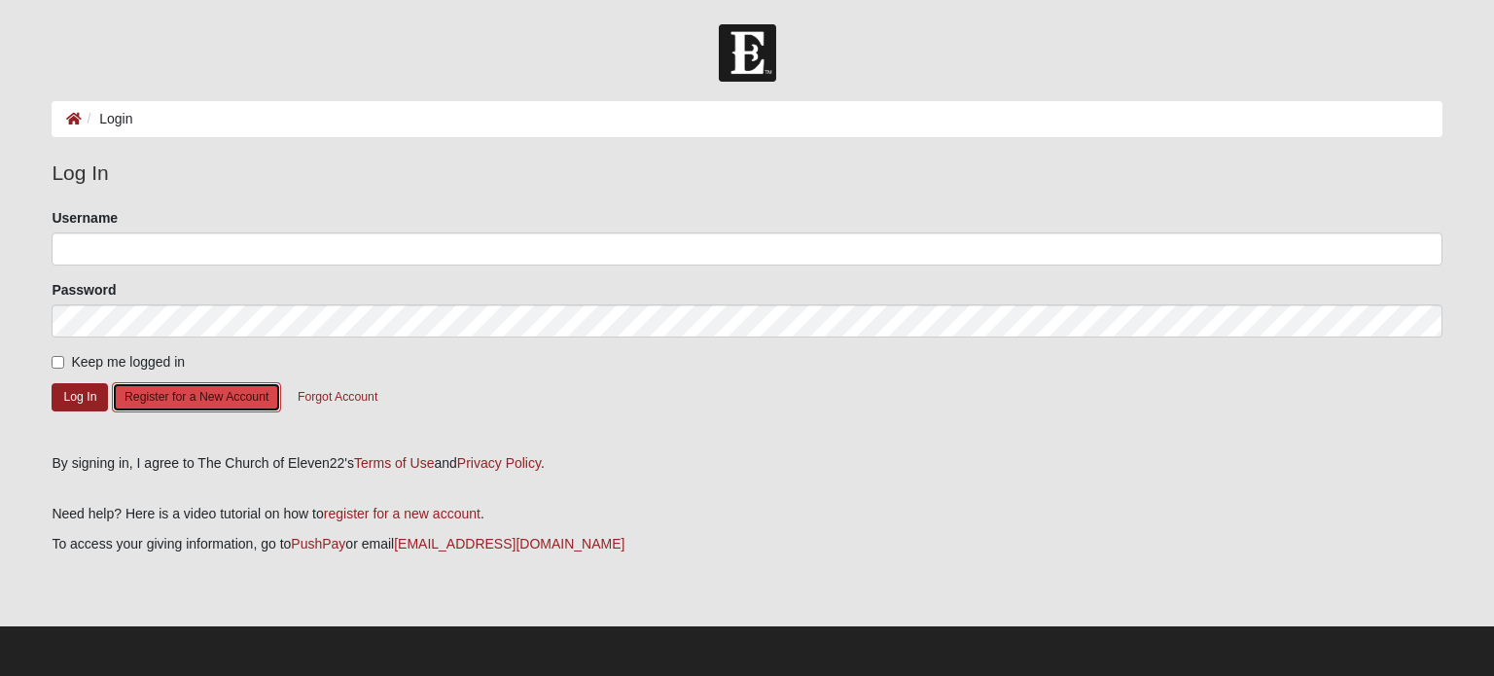
click at [207, 398] on button "Register for a New Account" at bounding box center [196, 397] width 169 height 30
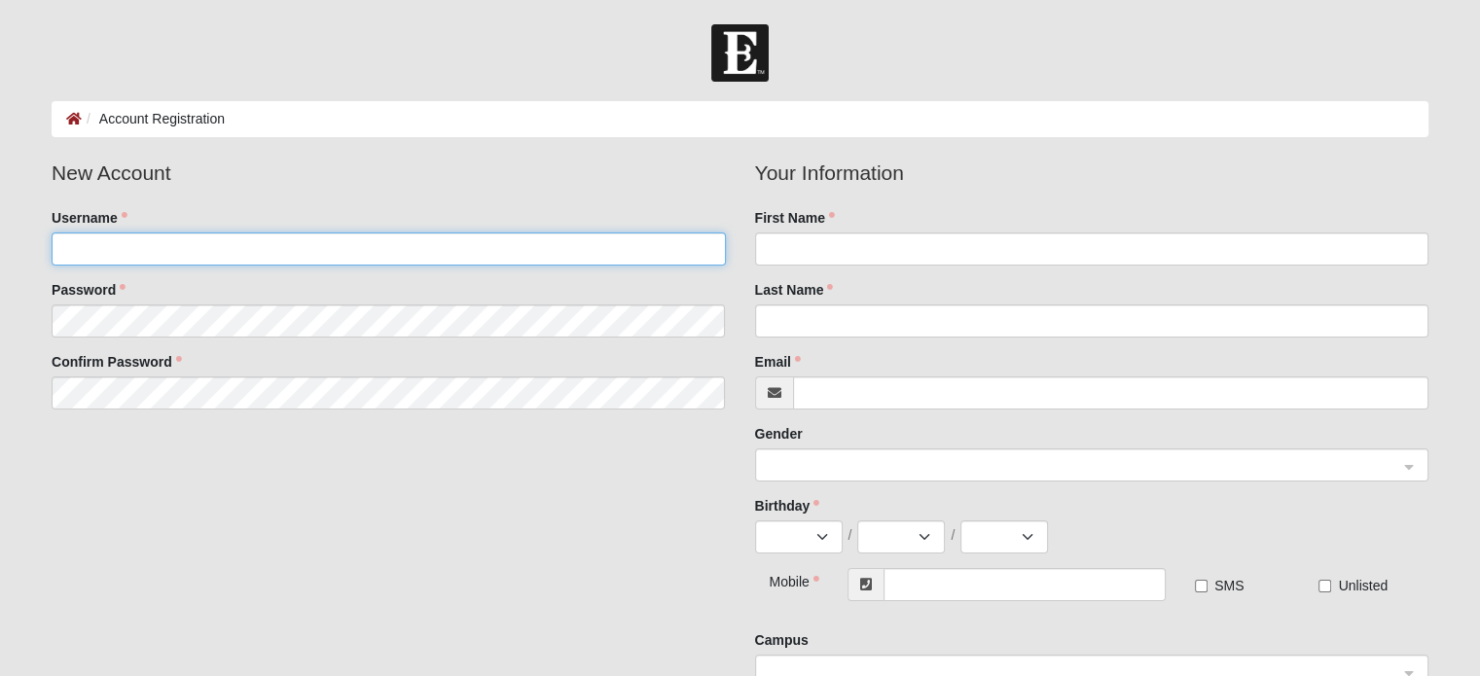
click at [193, 249] on input "Username" at bounding box center [388, 248] width 673 height 33
type input "Garethseago@gmail.com"
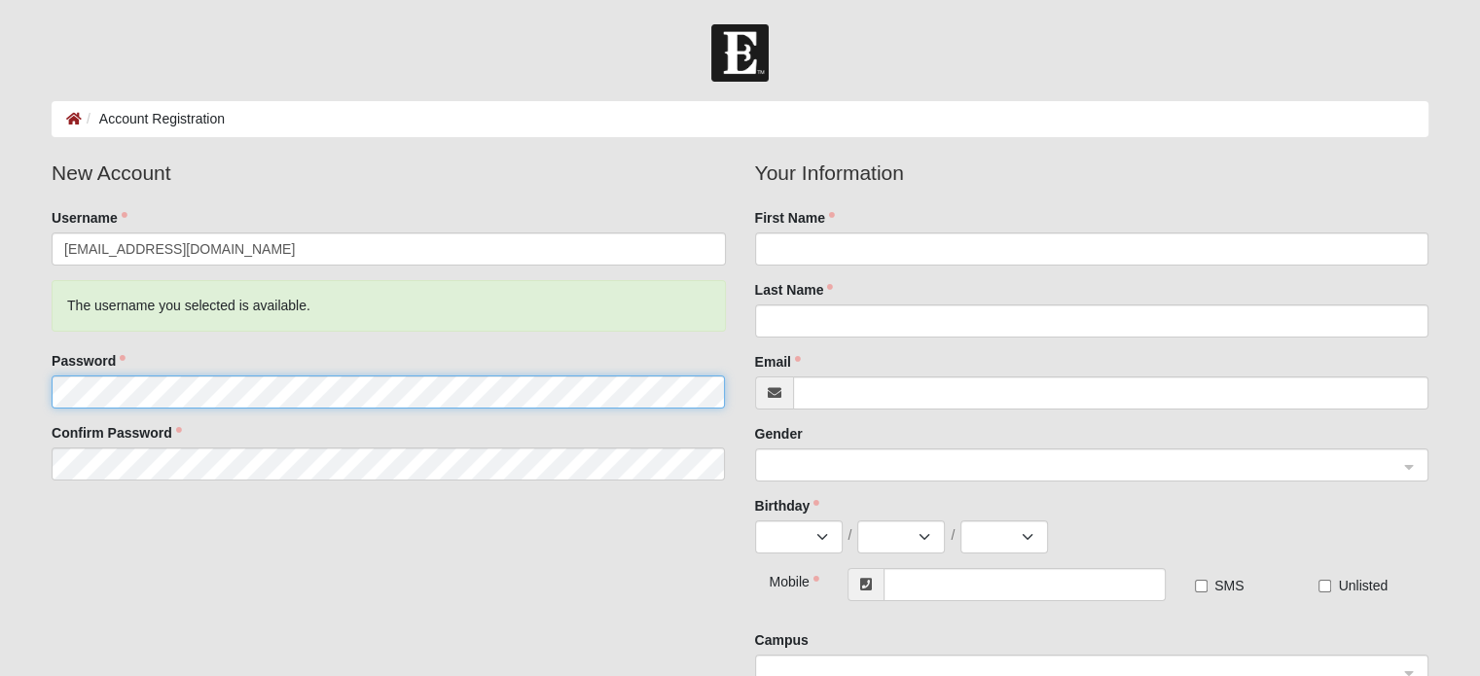
click at [81, 329] on fieldset "New Account Username Garethseago@gmail.com The username you selected is availab…" at bounding box center [388, 327] width 702 height 338
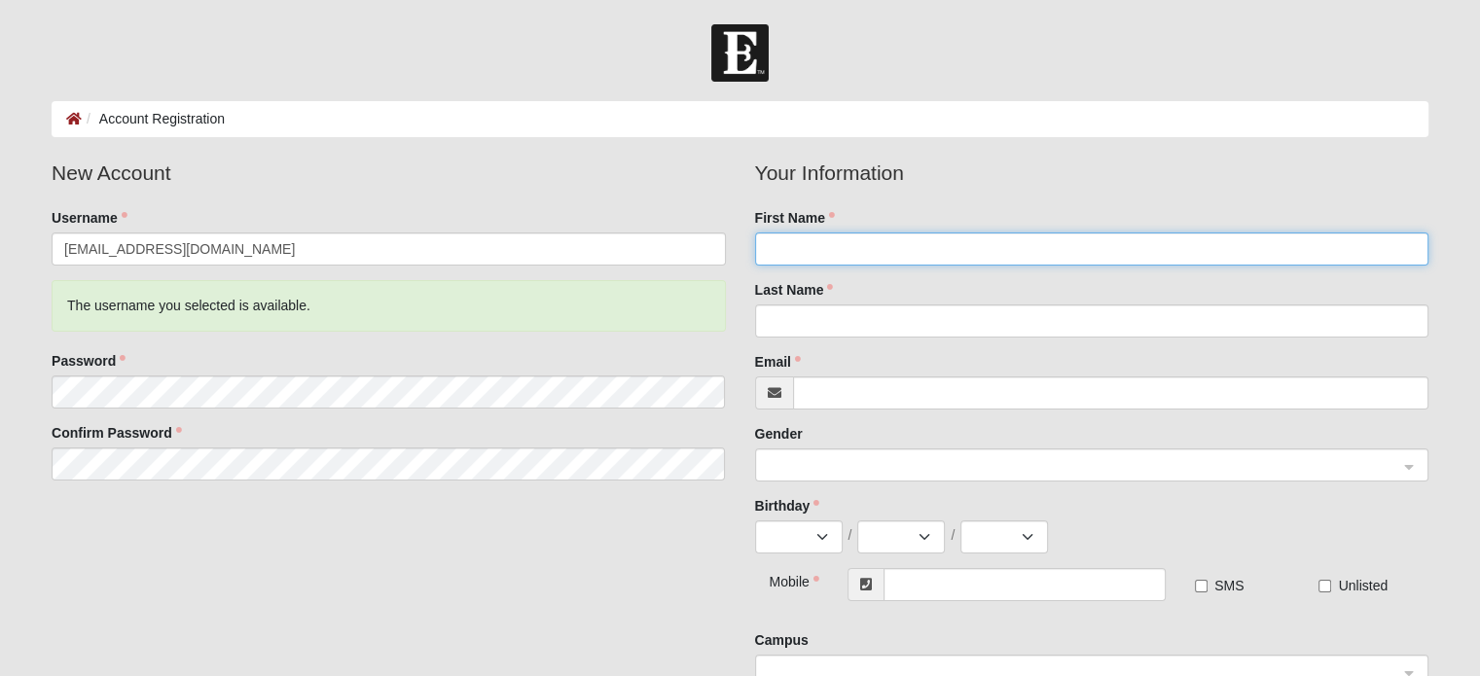
click at [791, 232] on input "First Name" at bounding box center [1091, 248] width 673 height 33
type input "Gareth"
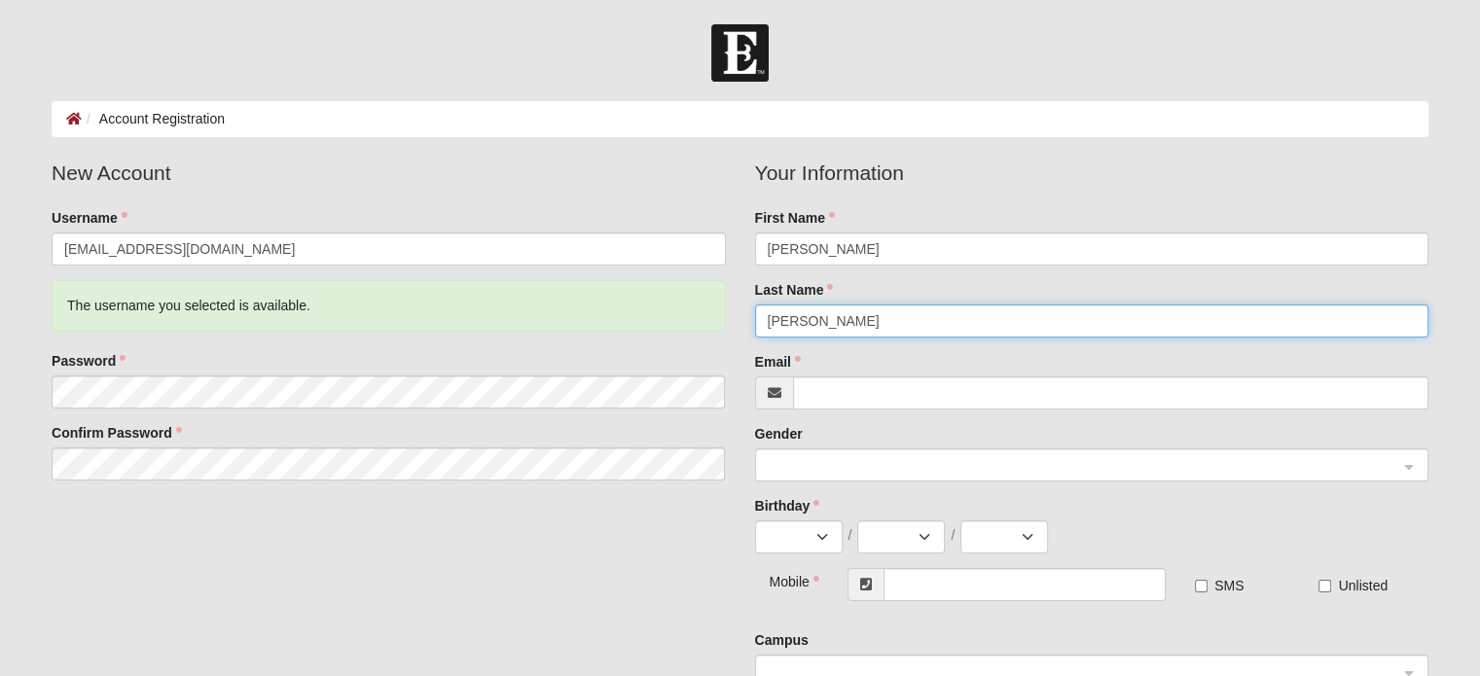
type input "Seago"
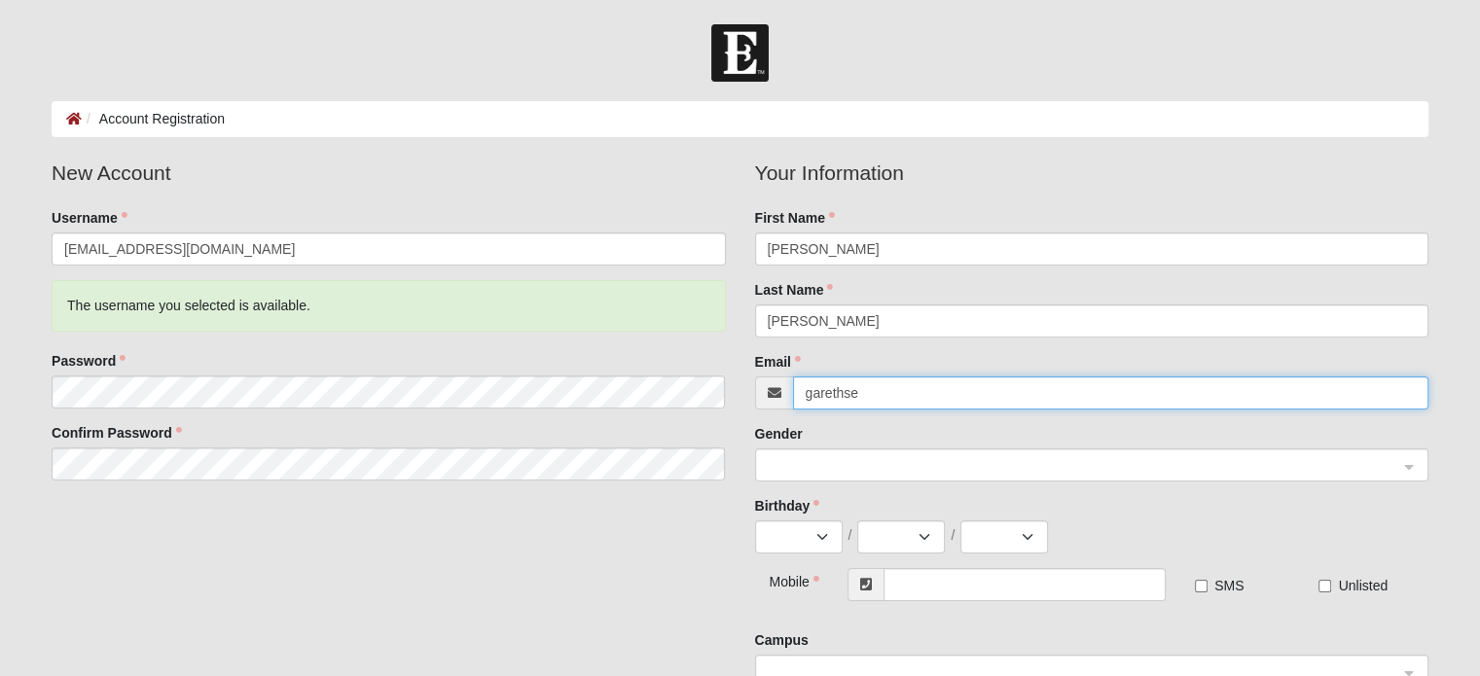
type input "garethseago@gmail.com"
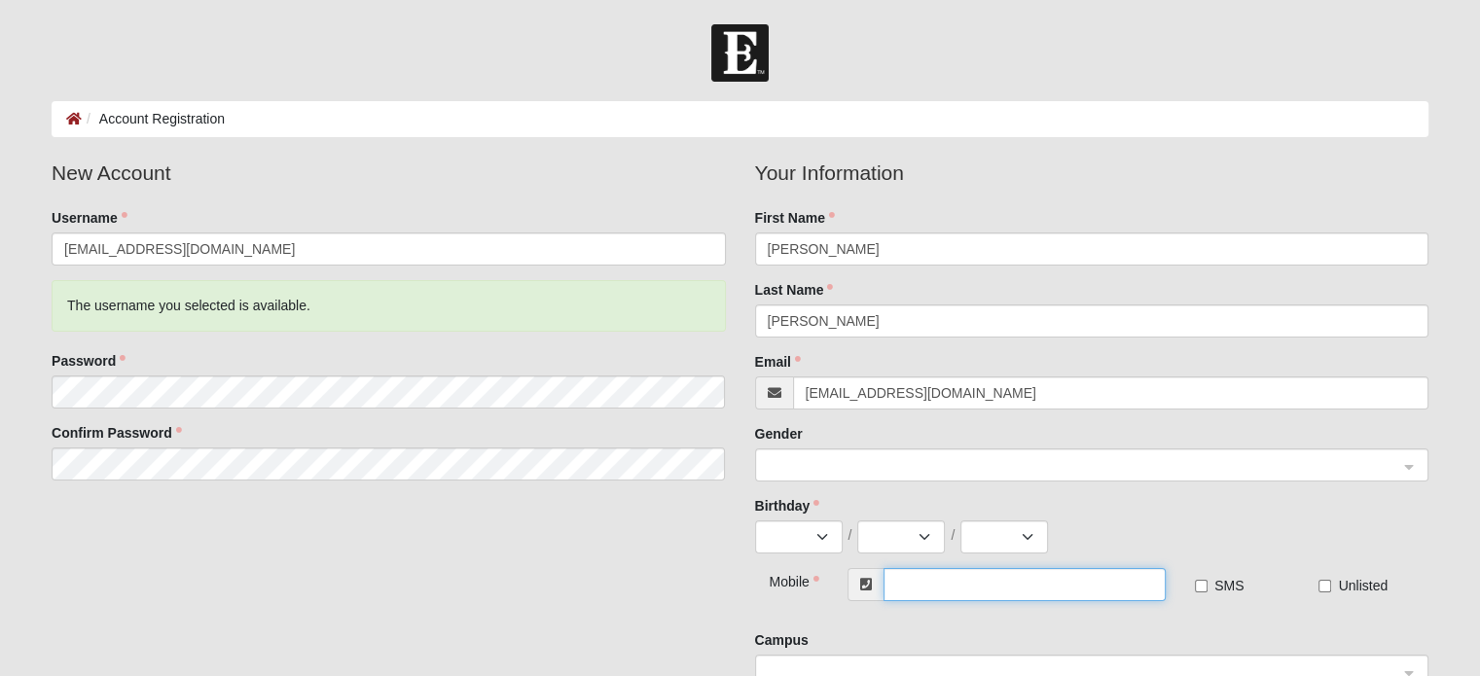
type input "(904) 429-5363"
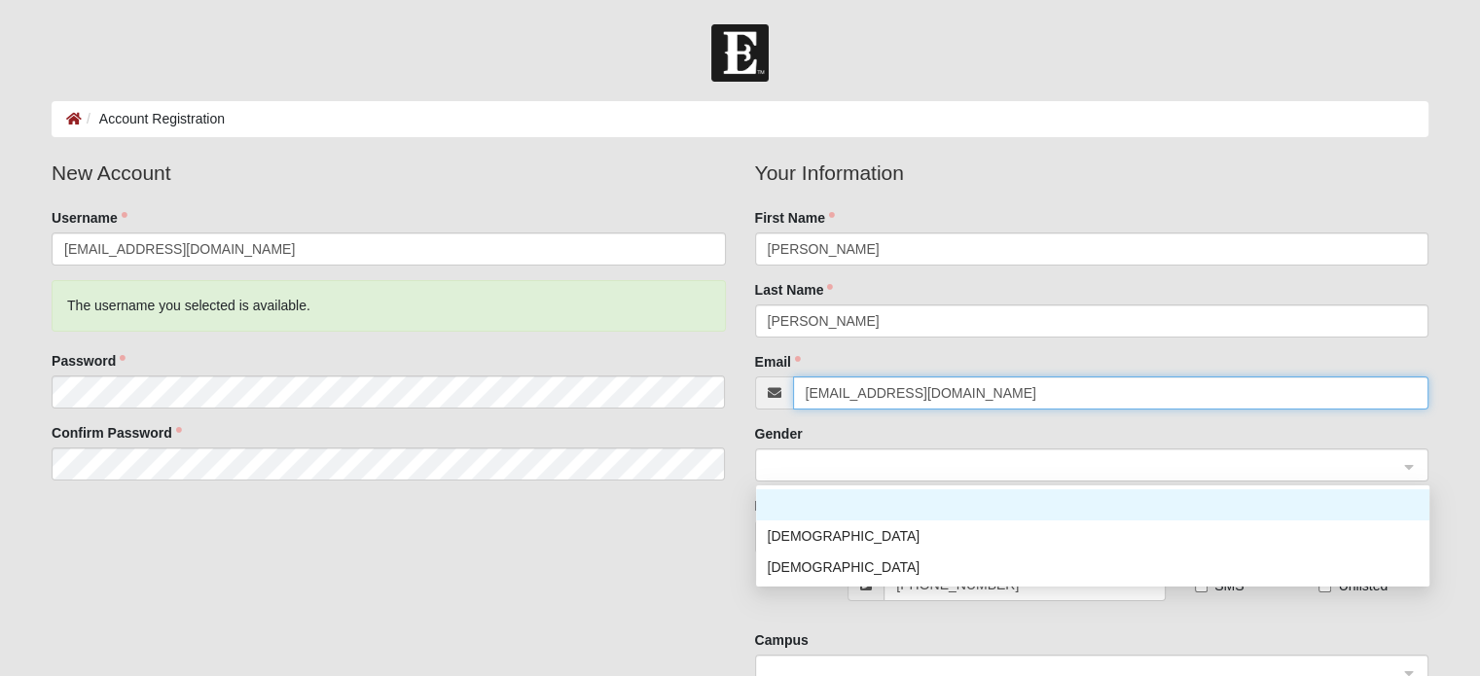
click at [925, 468] on span at bounding box center [1083, 465] width 630 height 21
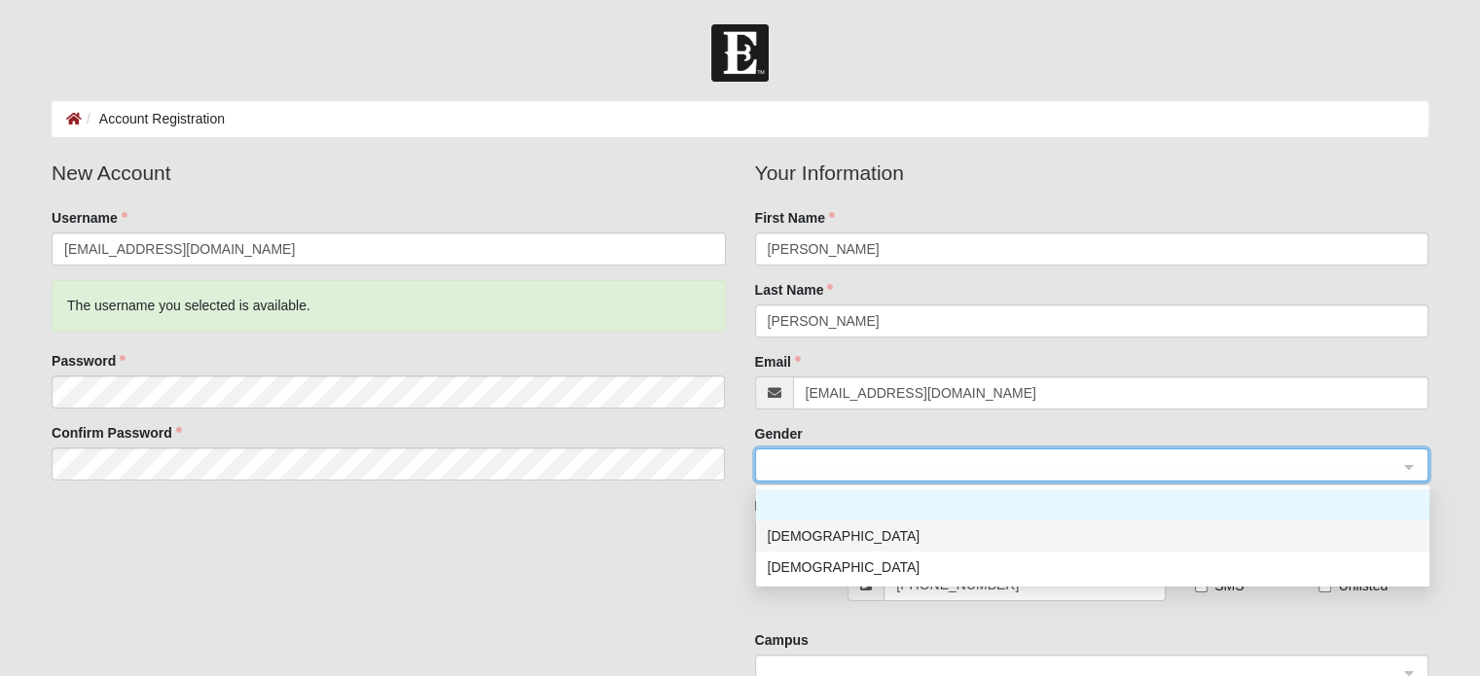
click at [886, 541] on div "Male" at bounding box center [1093, 535] width 650 height 21
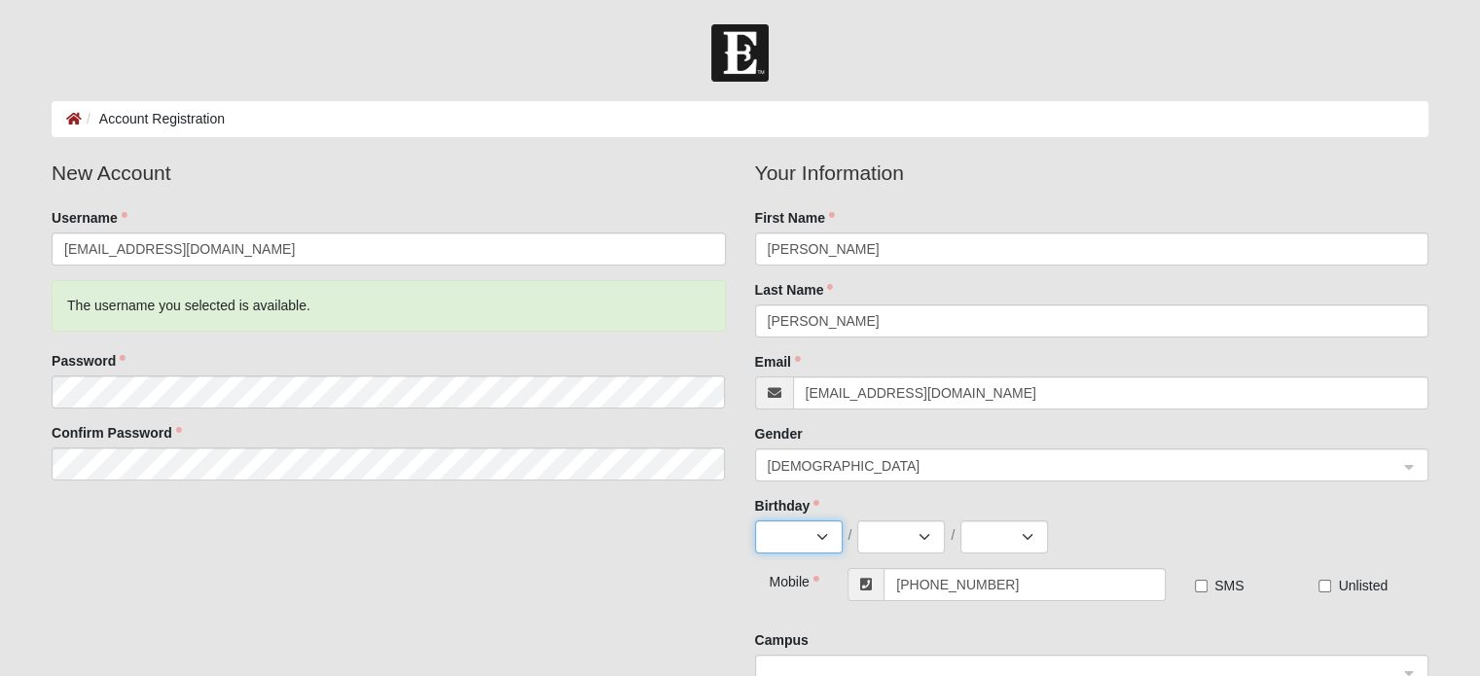
click at [821, 540] on select "Jan Feb Mar Apr May Jun Jul Aug Sep Oct Nov Dec" at bounding box center [799, 536] width 88 height 33
select select "2"
click at [755, 520] on select "Jan Feb Mar Apr May Jun Jul Aug Sep Oct Nov Dec" at bounding box center [799, 536] width 88 height 33
click at [884, 547] on select "1 2 3 4 5 6 7 8 9 10 11 12 13 14 15 16 17 18 19 20 21 22 23 24 25 26 27 28 29" at bounding box center [901, 536] width 88 height 33
select select "26"
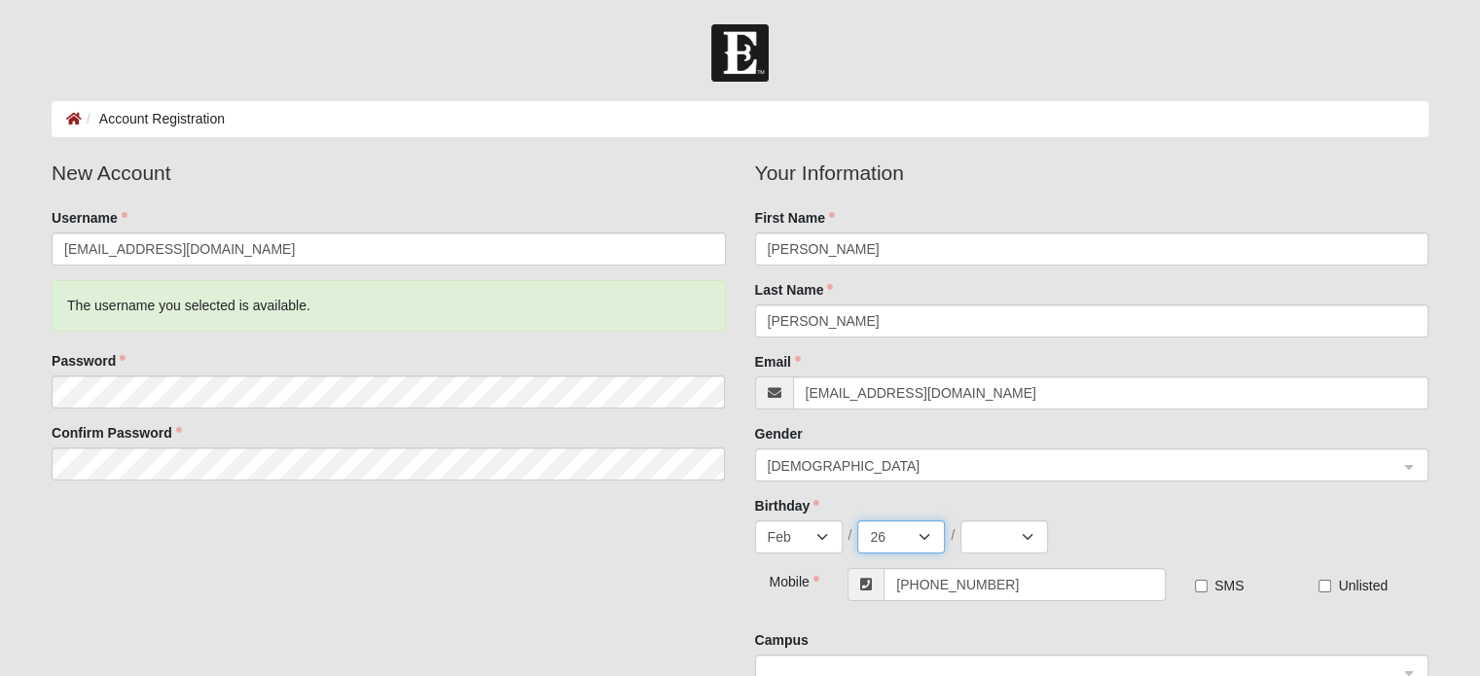
click at [857, 520] on select "1 2 3 4 5 6 7 8 9 10 11 12 13 14 15 16 17 18 19 20 21 22 23 24 25 26 27 28 29" at bounding box center [901, 536] width 88 height 33
click at [995, 552] on select "2025 2024 2023 2022 2021 2020 2019 2018 2017 2016 2015 2014 2013 2012 2011 2010…" at bounding box center [1004, 536] width 88 height 33
select select "1980"
click at [960, 520] on select "2025 2024 2023 2022 2021 2020 2019 2018 2017 2016 2015 2014 2013 2012 2011 2010…" at bounding box center [1004, 536] width 88 height 33
click at [1200, 586] on input "SMS" at bounding box center [1201, 586] width 13 height 13
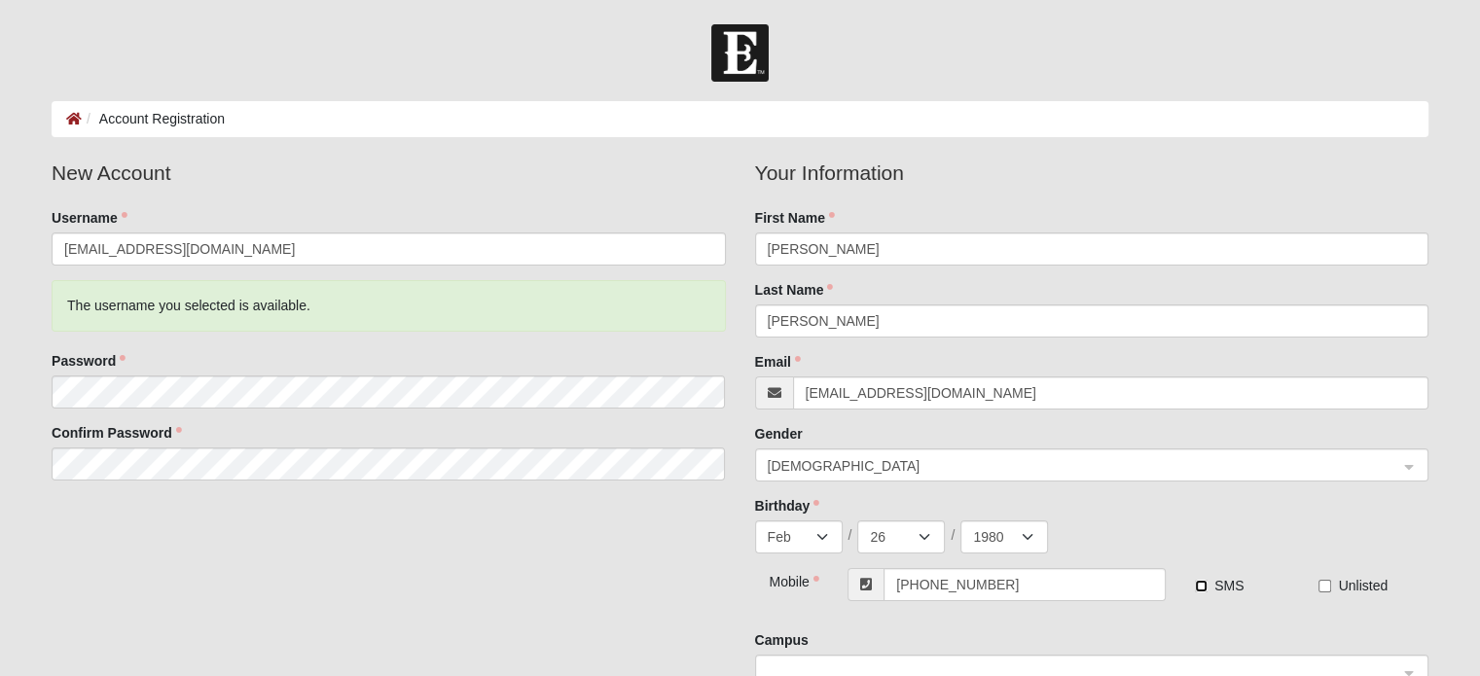
checkbox input "true"
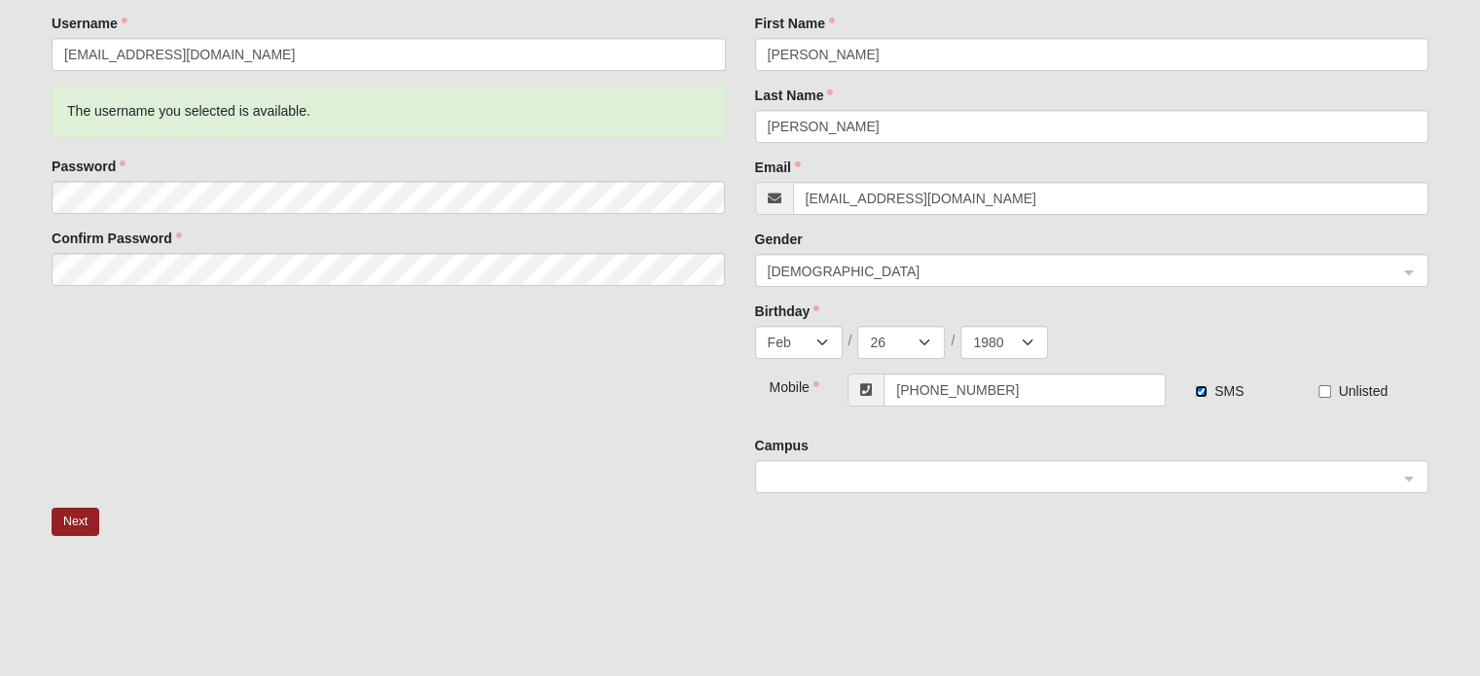
scroll to position [233, 0]
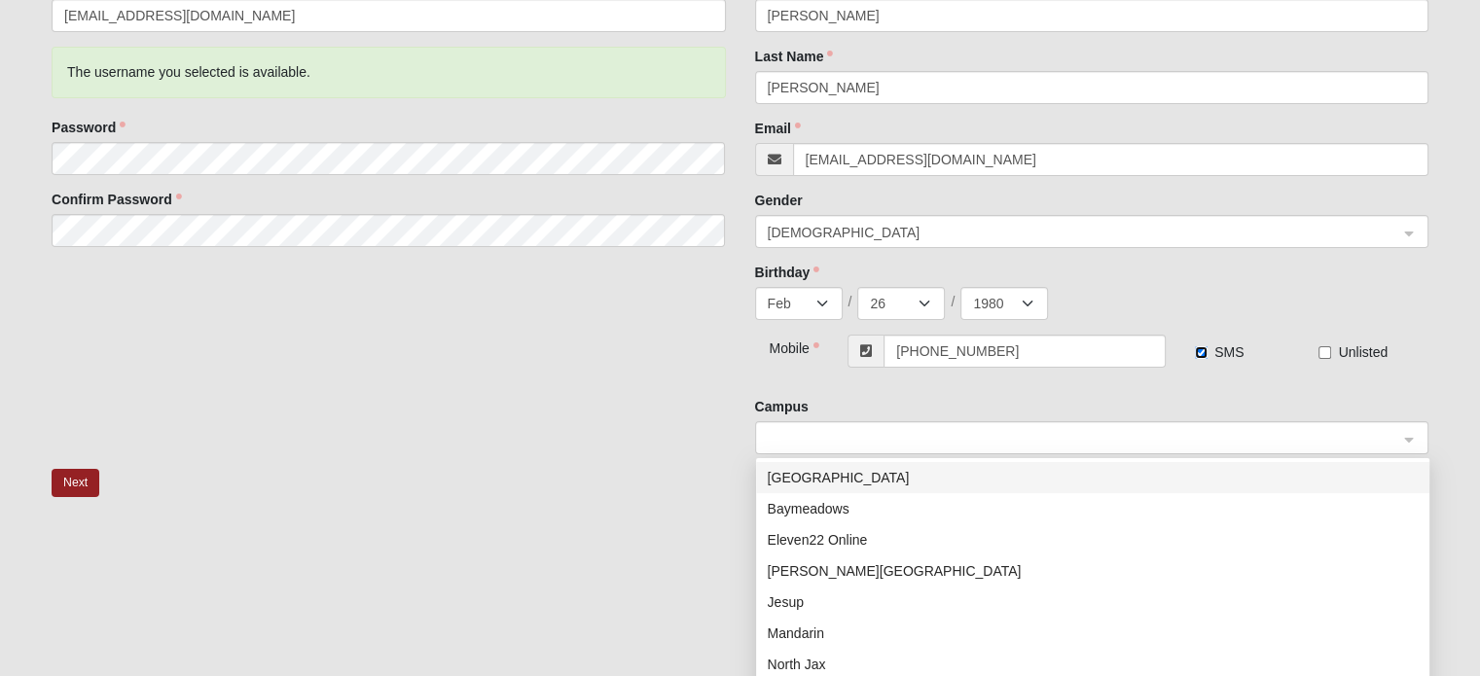
click at [1220, 454] on span at bounding box center [1085, 438] width 636 height 33
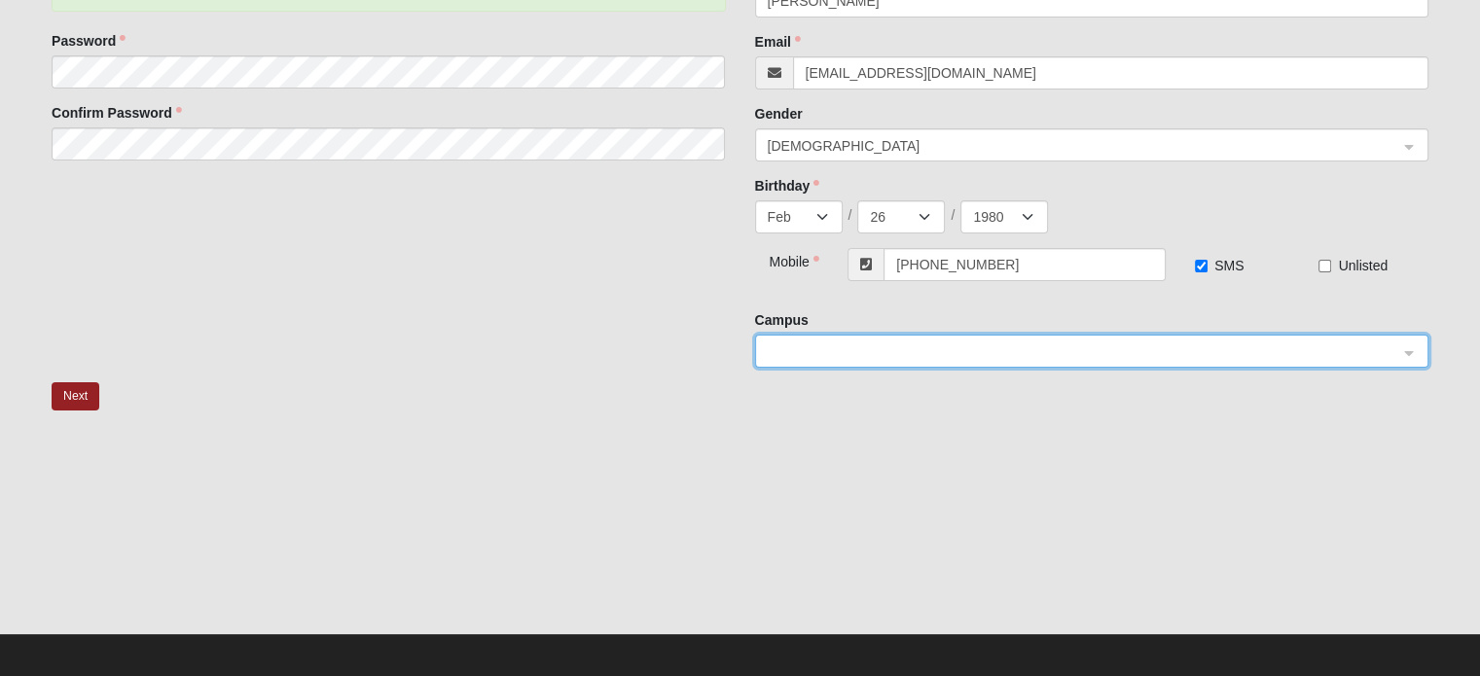
scroll to position [327, 0]
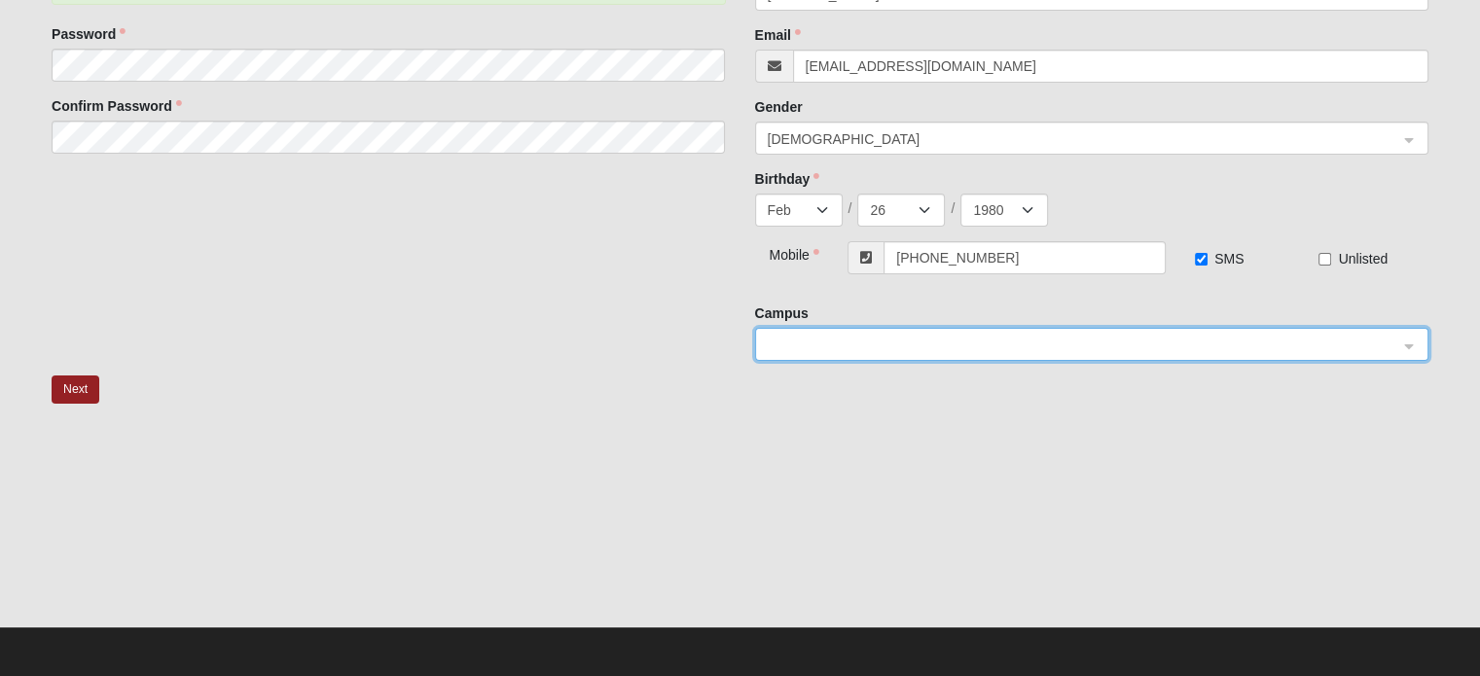
click at [1408, 347] on div at bounding box center [1091, 345] width 671 height 33
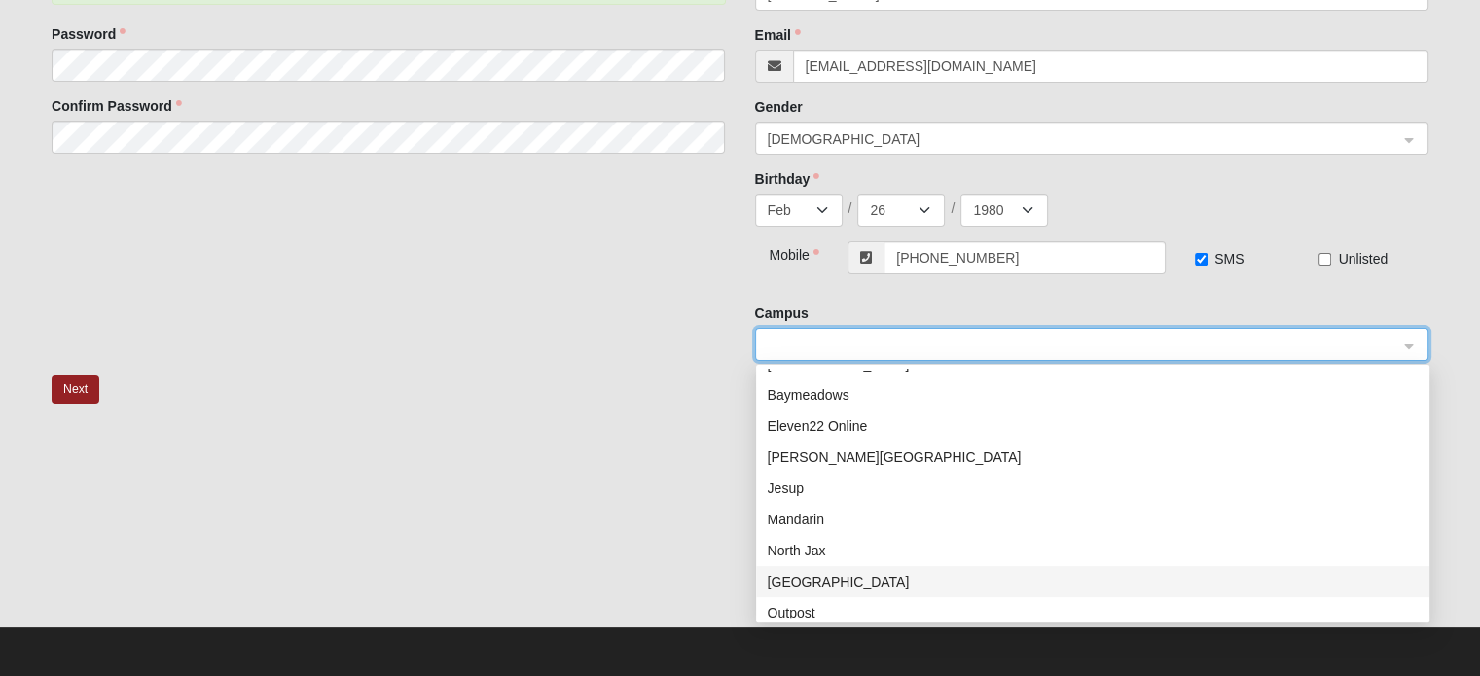
click at [1428, 608] on div "Arlington Baymeadows Eleven22 Online Fleming Island Jesup Mandarin North Jax Or…" at bounding box center [1092, 493] width 673 height 249
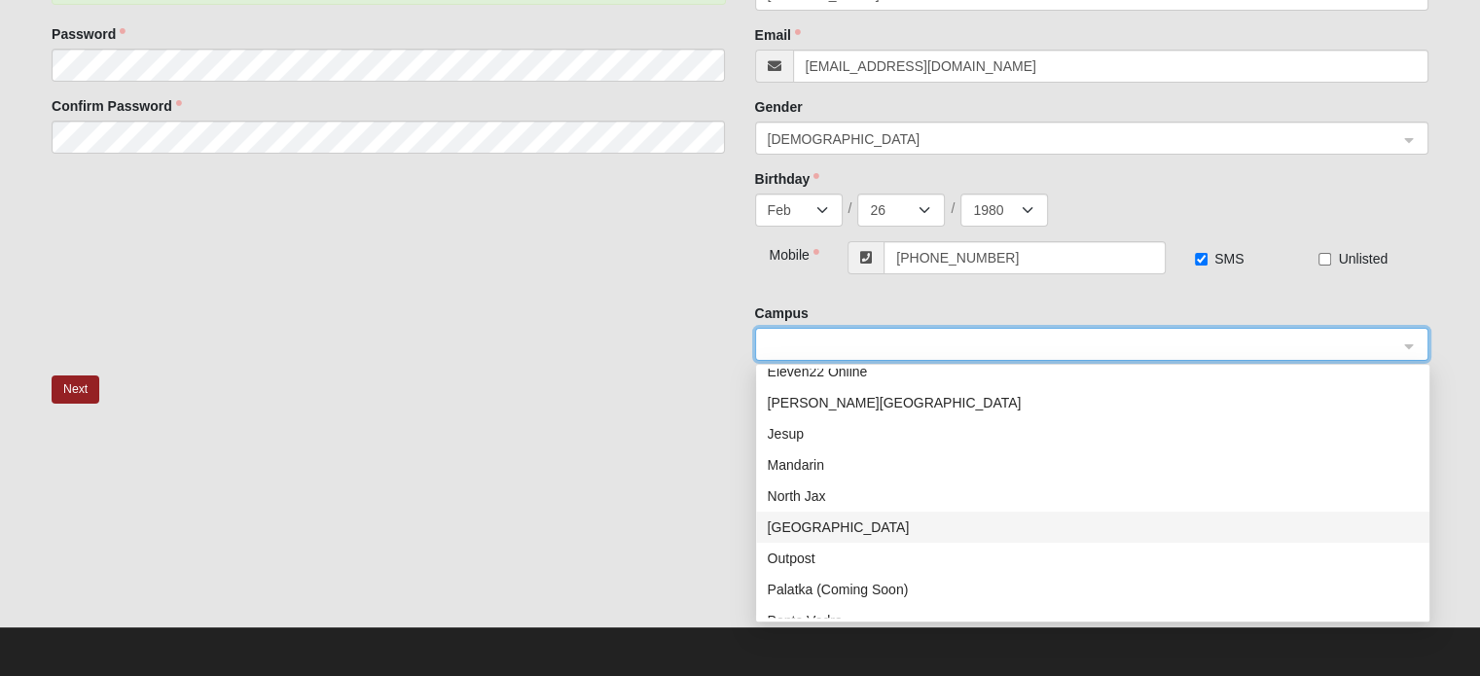
click at [1428, 608] on div "Arlington Baymeadows Eleven22 Online Fleming Island Jesup Mandarin North Jax Or…" at bounding box center [1092, 493] width 673 height 249
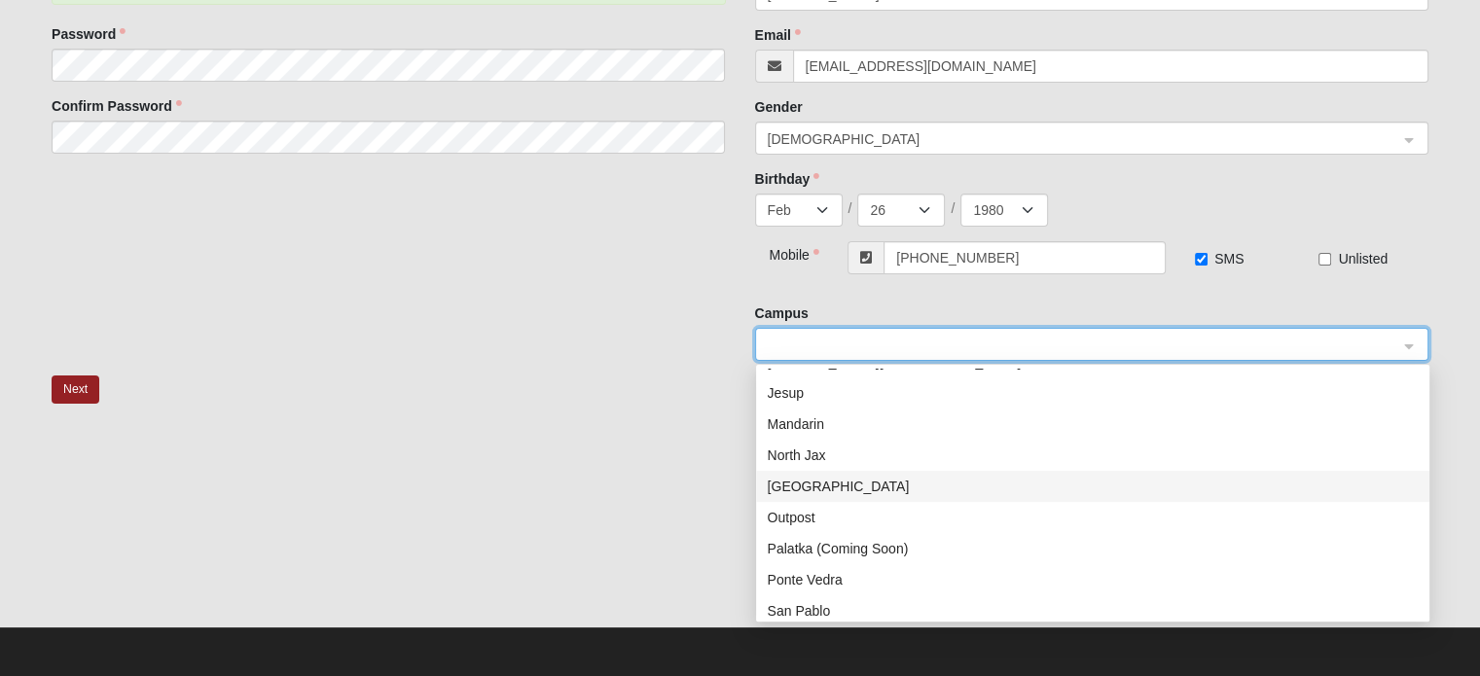
click at [1428, 608] on div "Arlington Baymeadows Eleven22 Online Fleming Island Jesup Mandarin North Jax Or…" at bounding box center [1092, 493] width 673 height 249
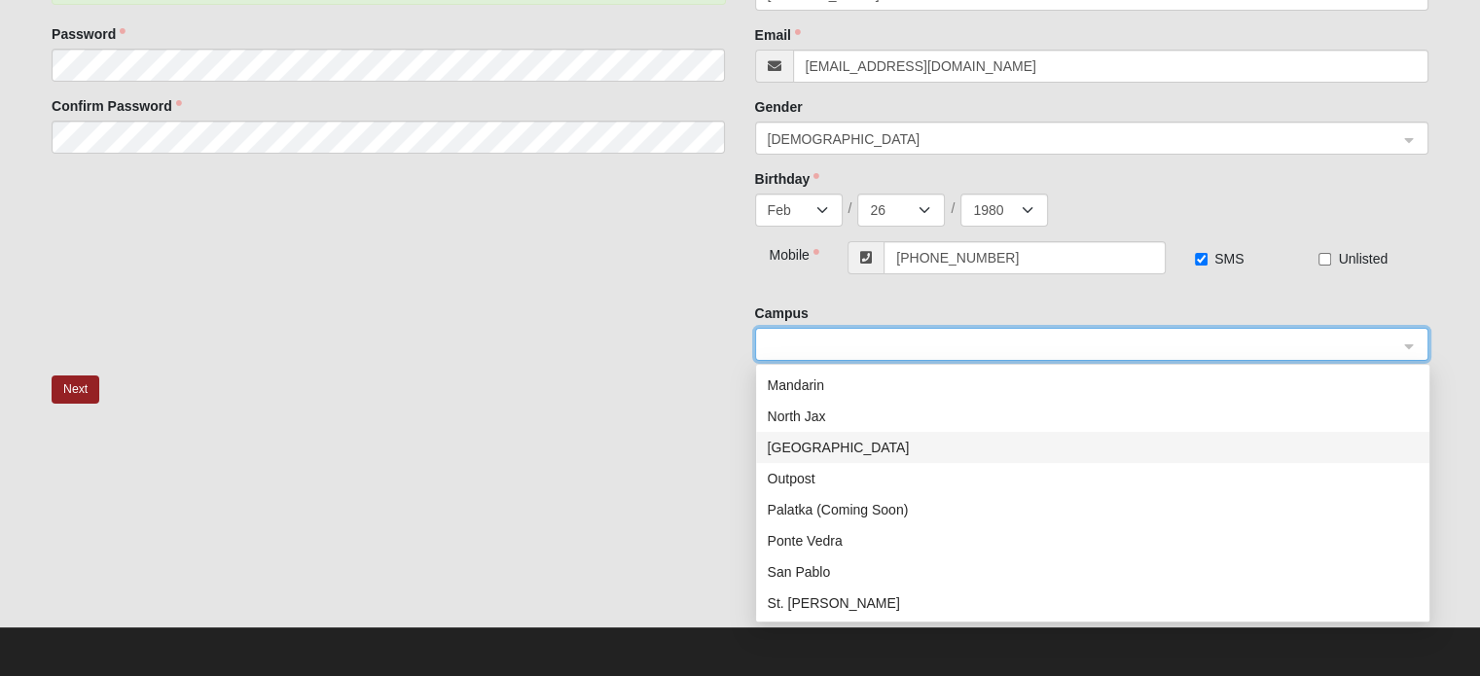
click at [1428, 608] on div "Arlington Baymeadows Eleven22 Online Fleming Island Jesup Mandarin North Jax Or…" at bounding box center [1092, 493] width 673 height 249
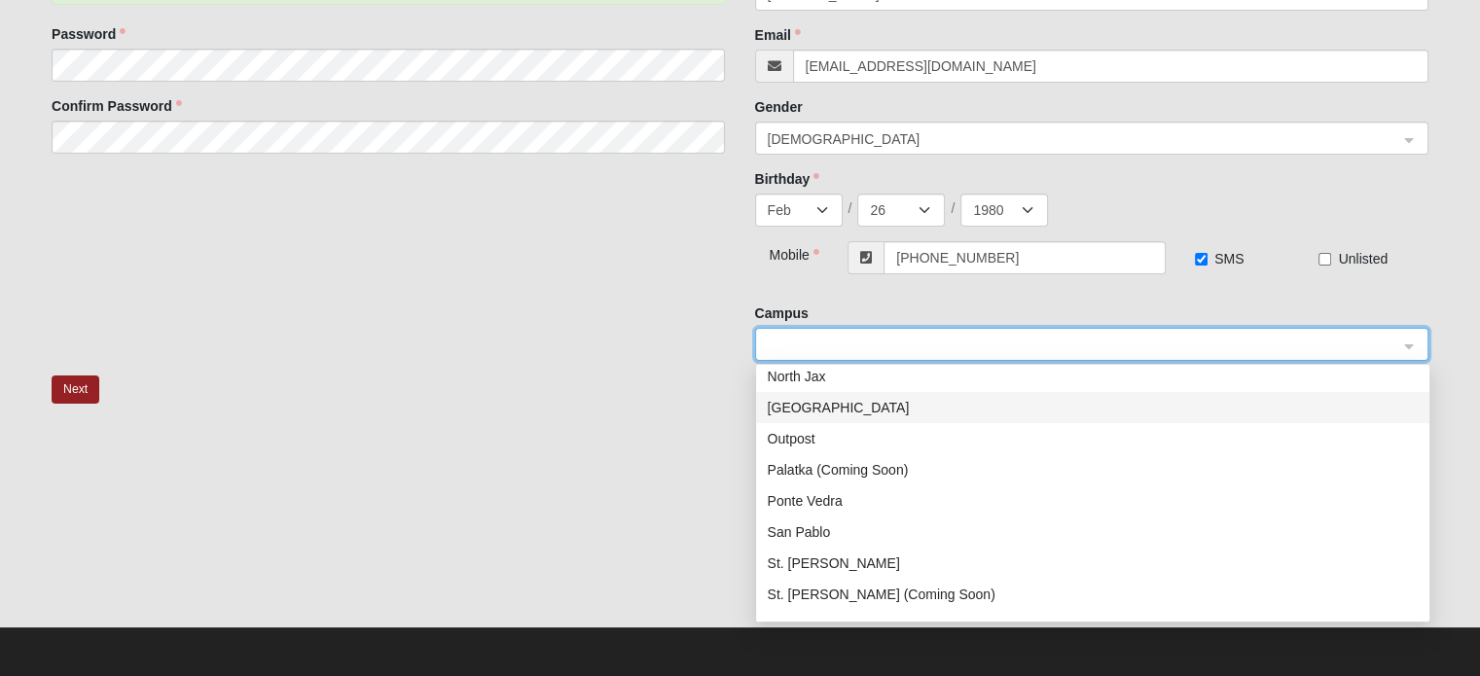
click at [1428, 608] on div "Arlington Baymeadows Eleven22 Online Fleming Island Jesup Mandarin North Jax Or…" at bounding box center [1092, 493] width 673 height 249
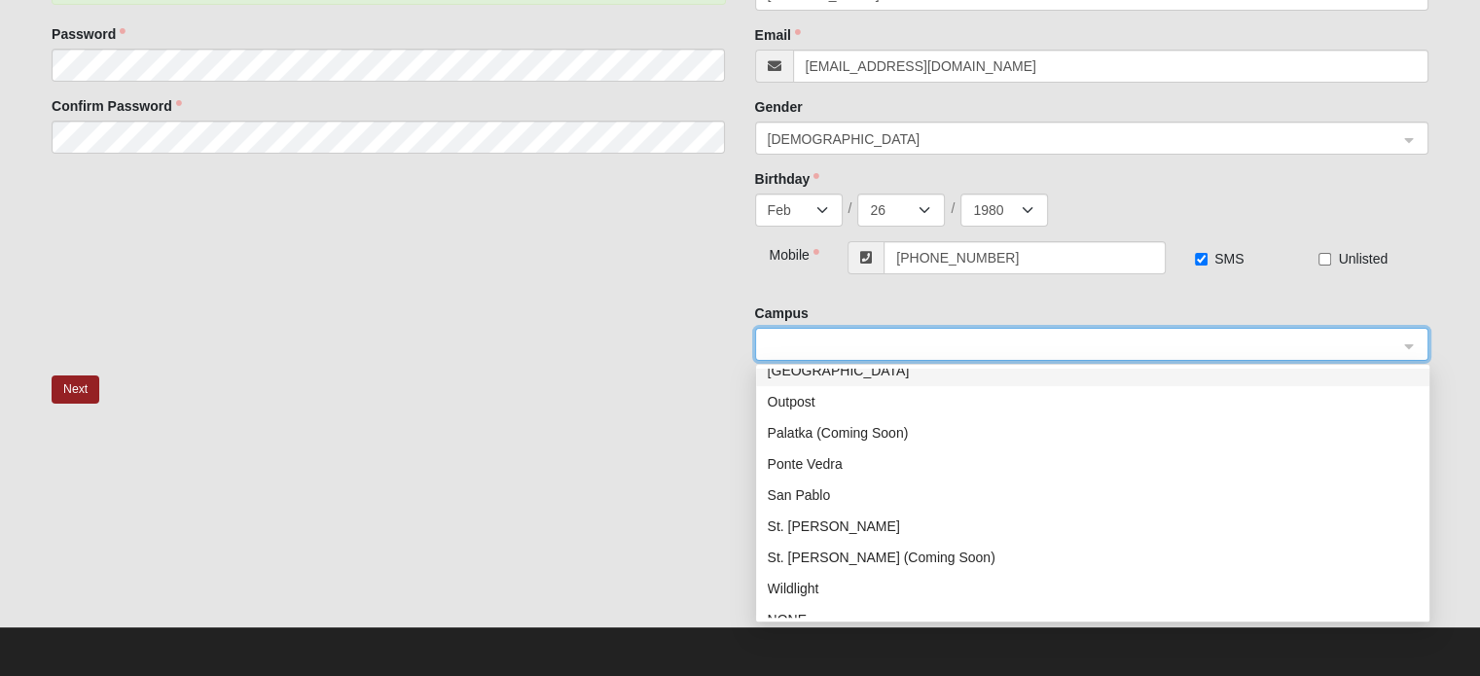
click at [1428, 608] on div "Arlington Baymeadows Eleven22 Online Fleming Island Jesup Mandarin North Jax Or…" at bounding box center [1092, 493] width 673 height 249
click at [947, 490] on div "San Pablo" at bounding box center [1093, 493] width 650 height 21
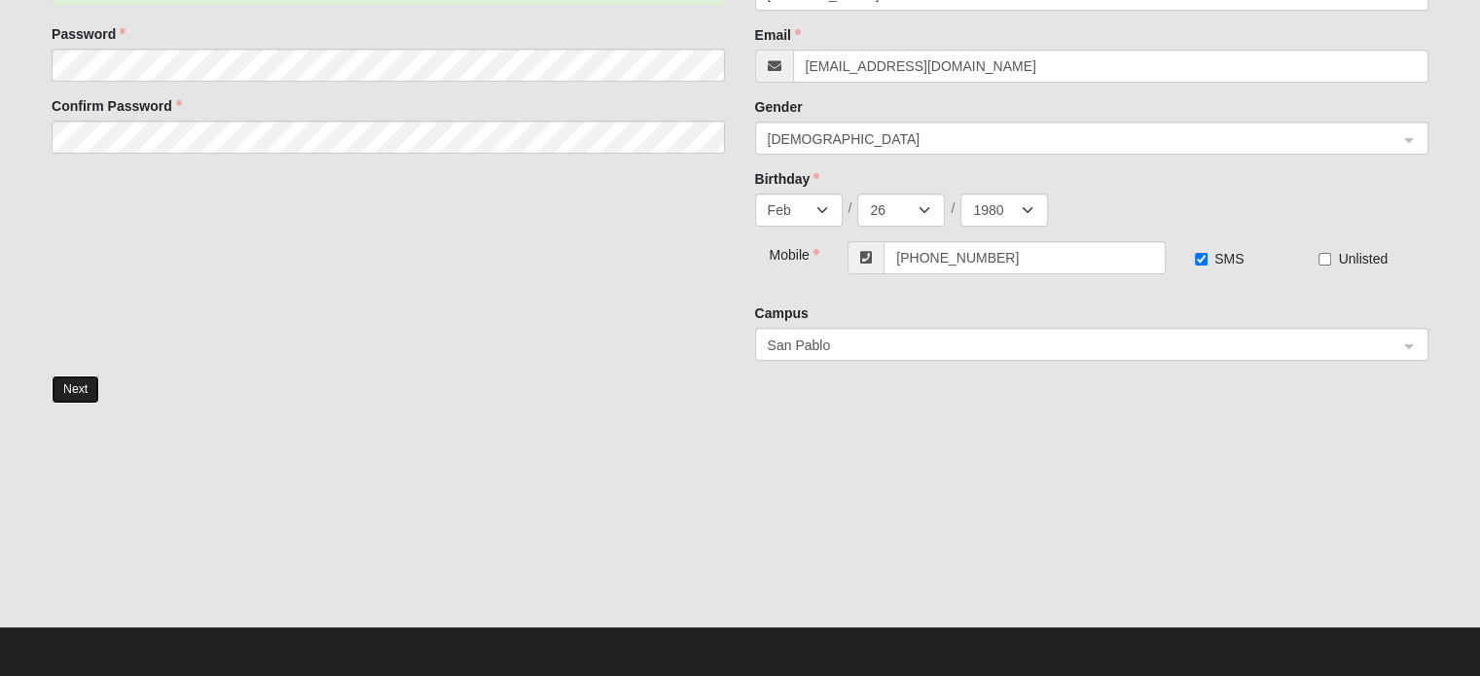
click at [68, 394] on button "Next" at bounding box center [76, 389] width 48 height 28
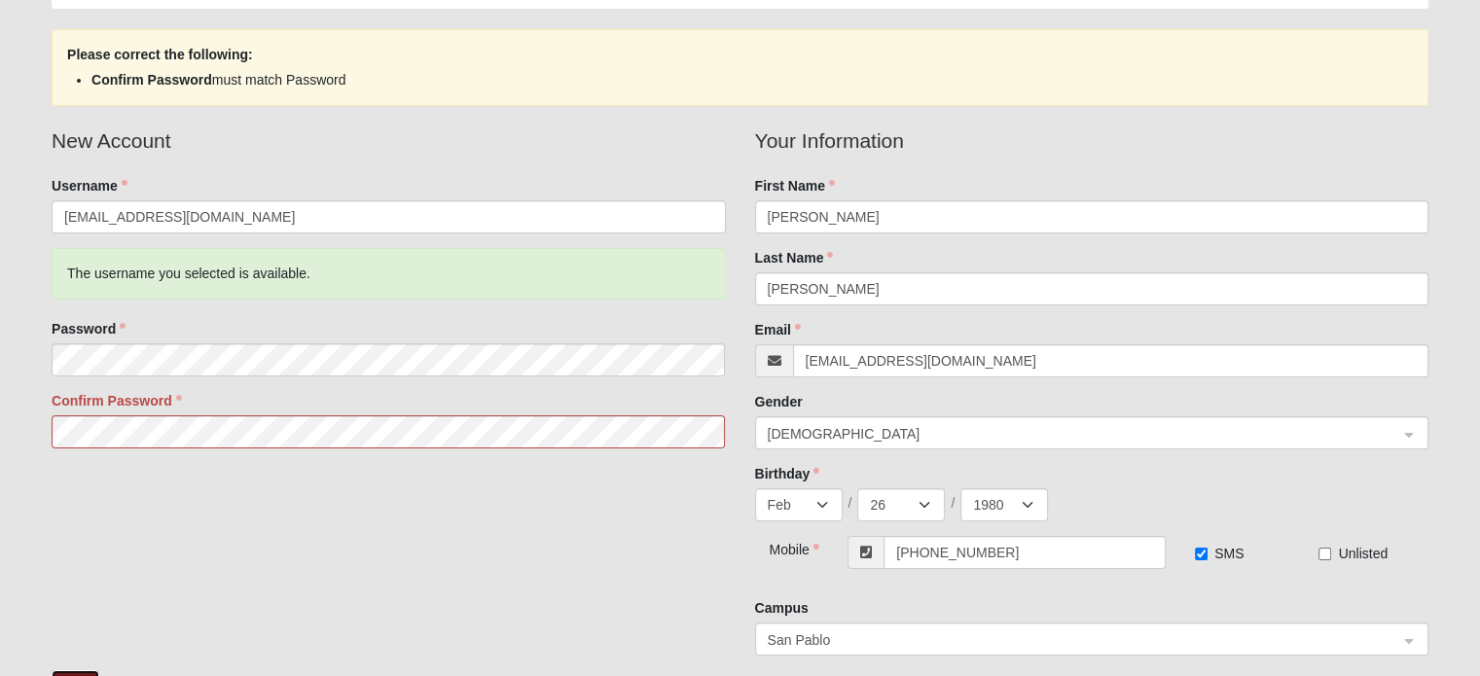
scroll to position [125, 0]
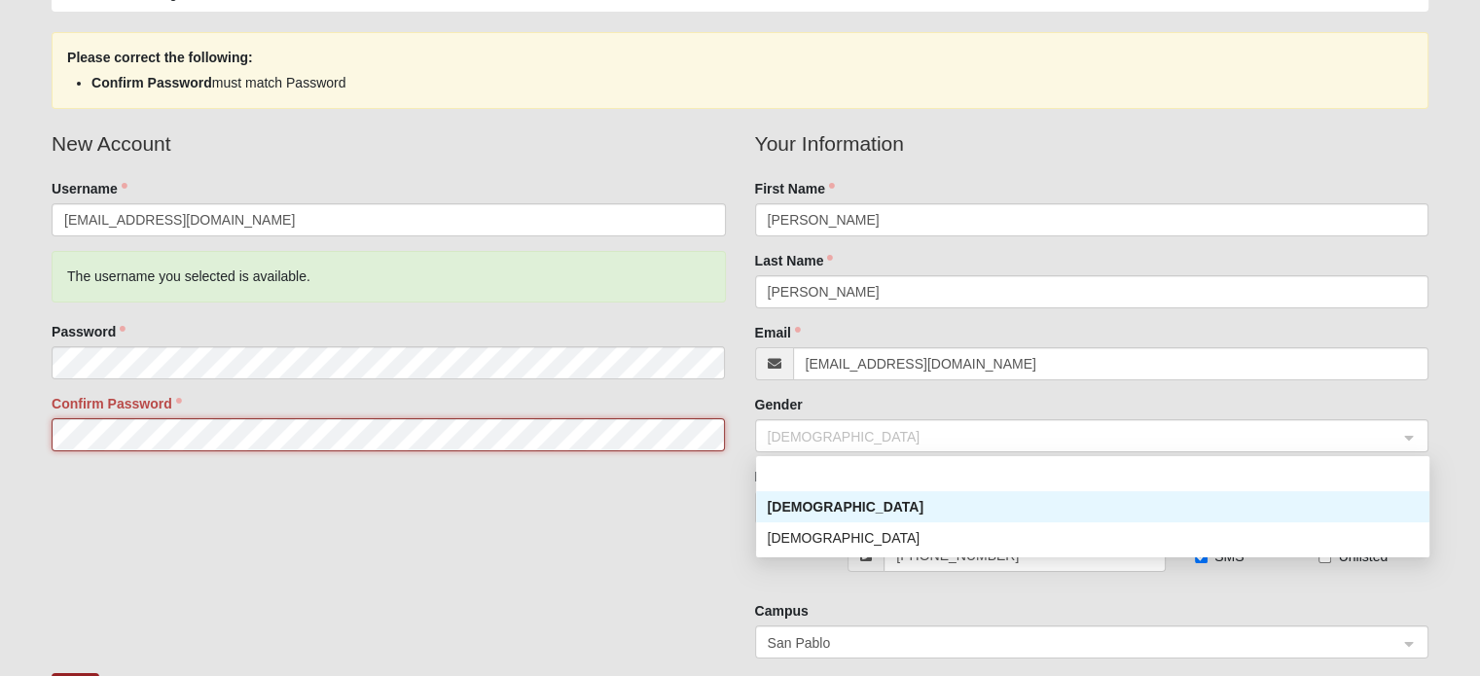
click at [1161, 439] on span "Male" at bounding box center [1083, 436] width 630 height 21
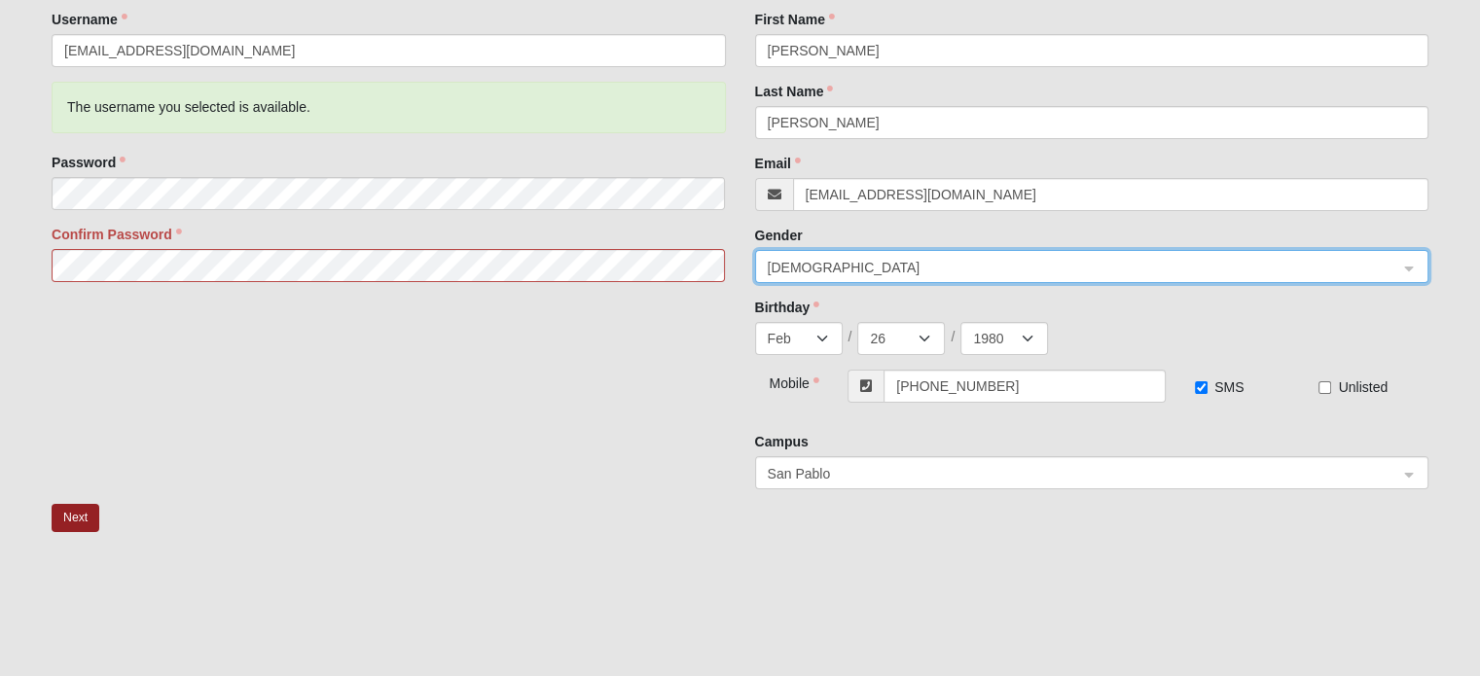
scroll to position [320, 0]
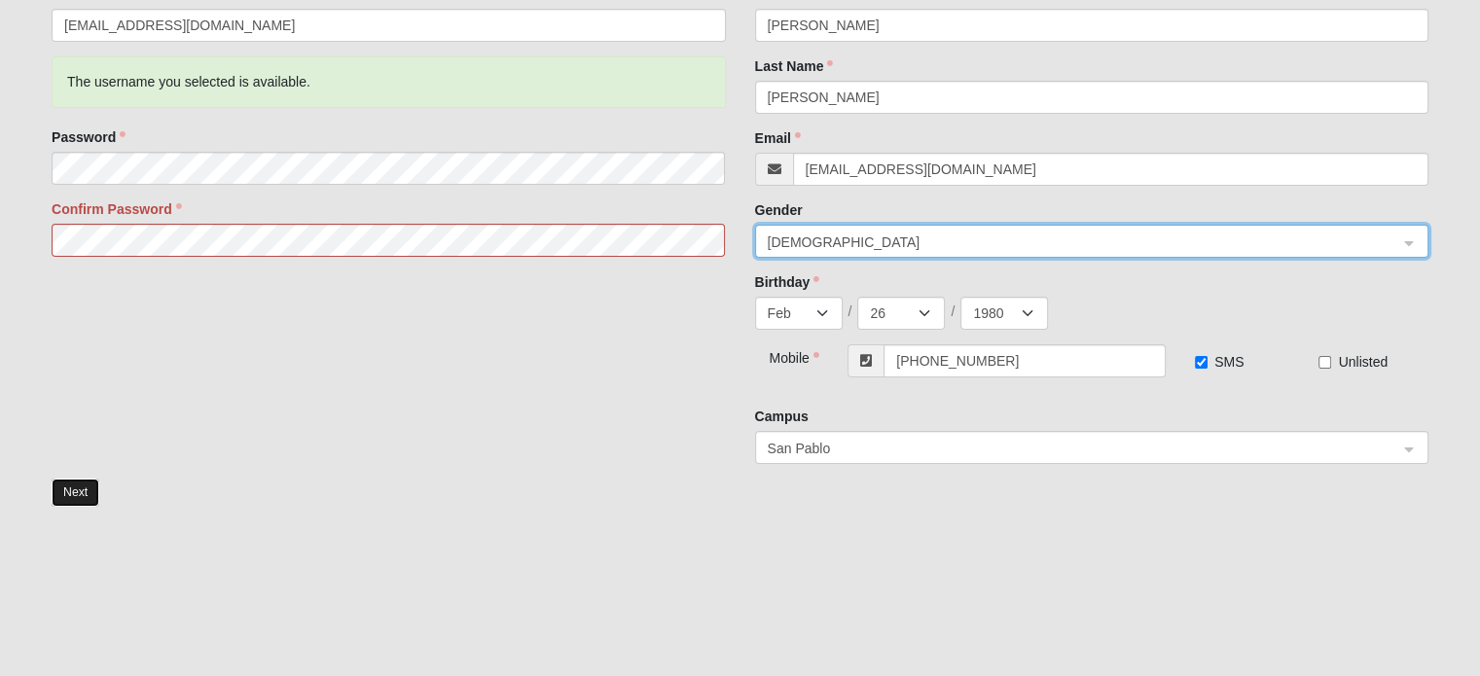
click at [78, 494] on button "Next" at bounding box center [76, 493] width 48 height 28
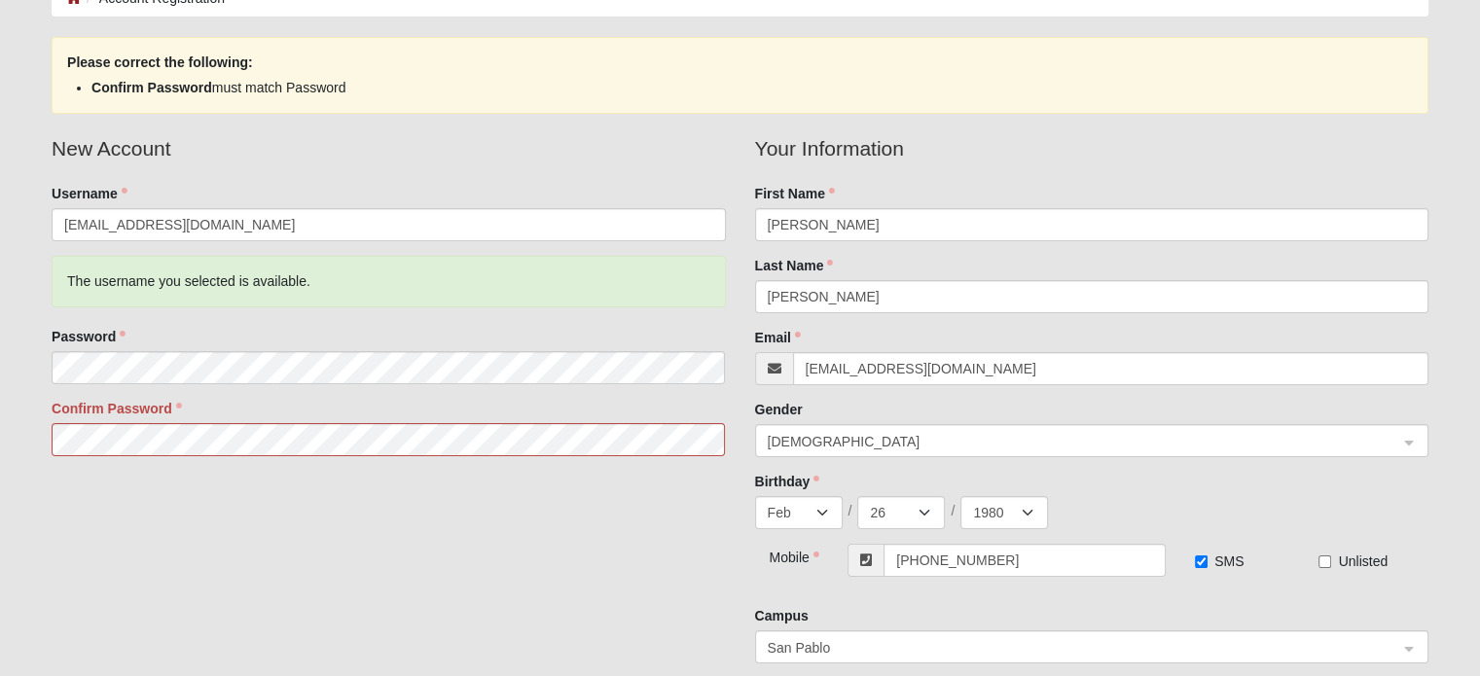
scroll to position [117, 0]
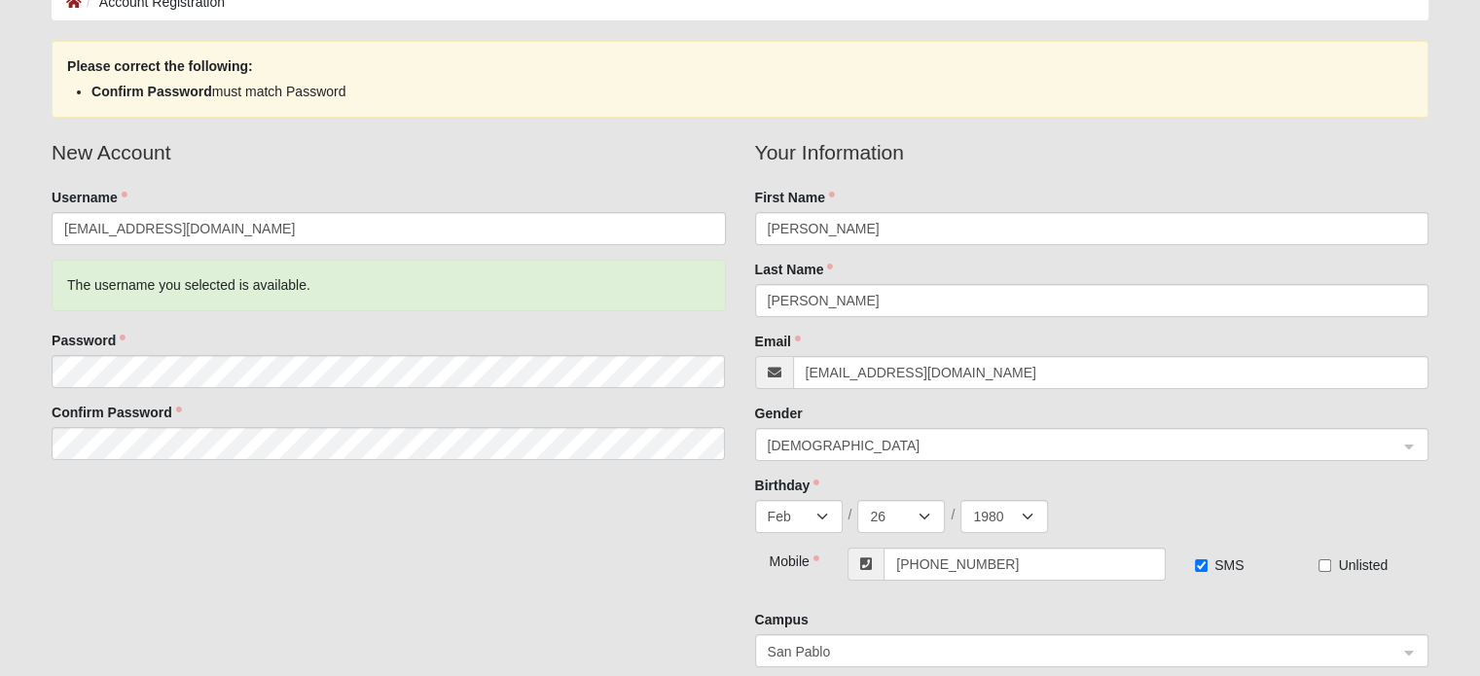
drag, startPoint x: 1479, startPoint y: 276, endPoint x: 1478, endPoint y: 312, distance: 36.0
click at [1478, 312] on form "Log In Account Registration Account Registration Error Please correct the follo…" at bounding box center [740, 446] width 1480 height 1076
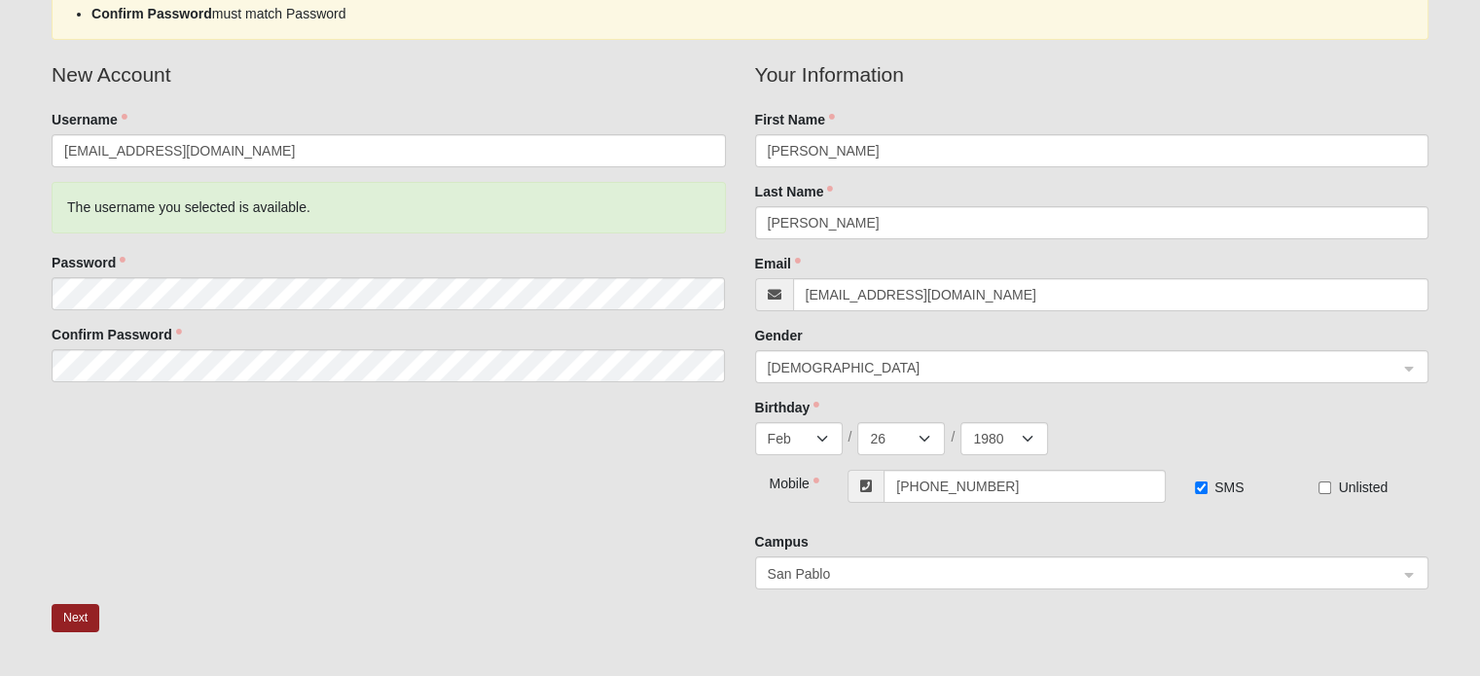
scroll to position [218, 0]
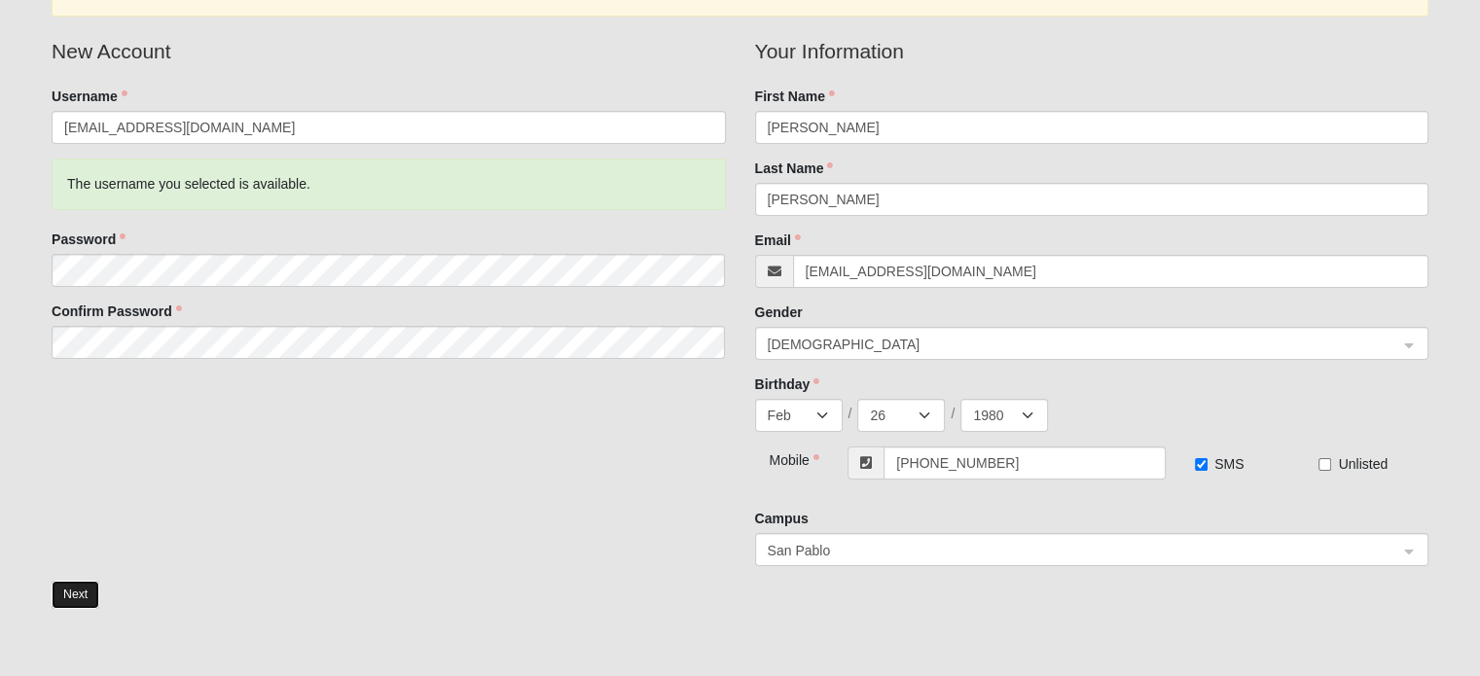
click at [78, 593] on button "Next" at bounding box center [76, 595] width 48 height 28
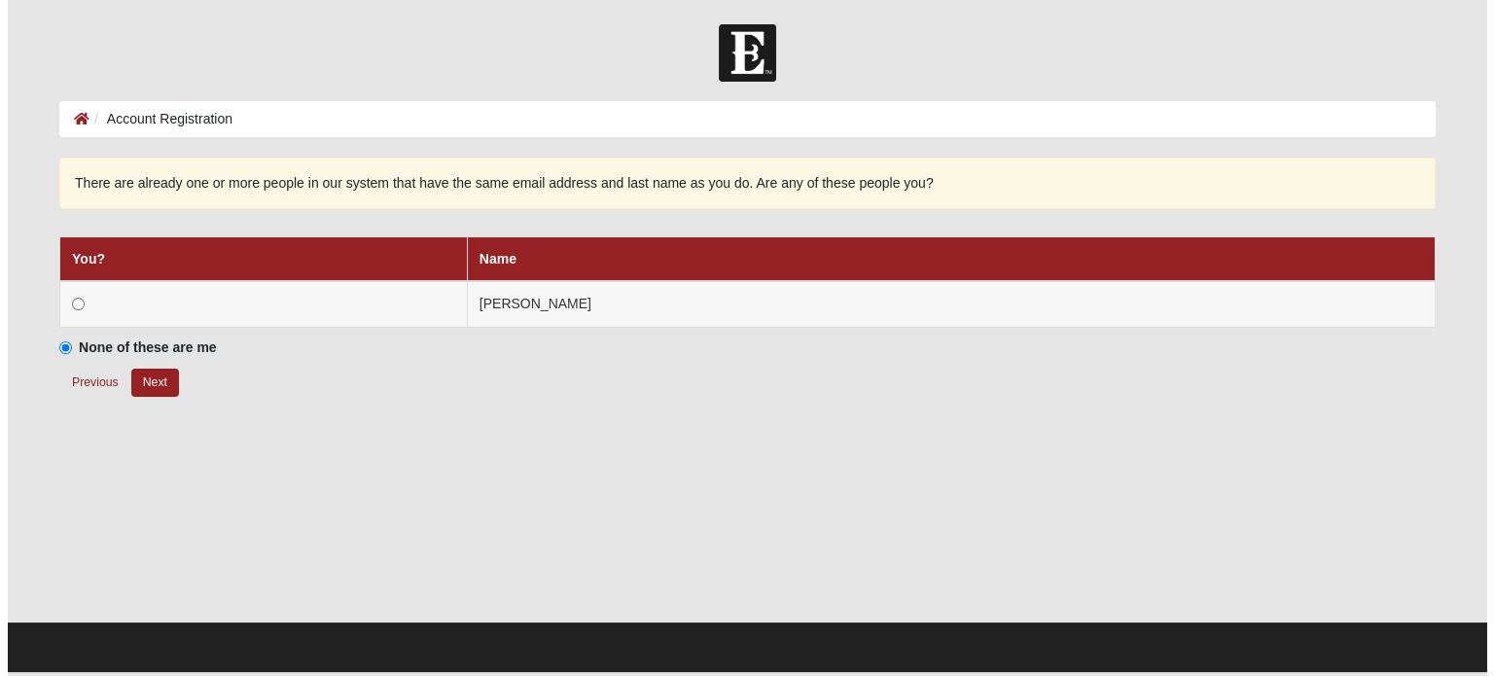
scroll to position [0, 0]
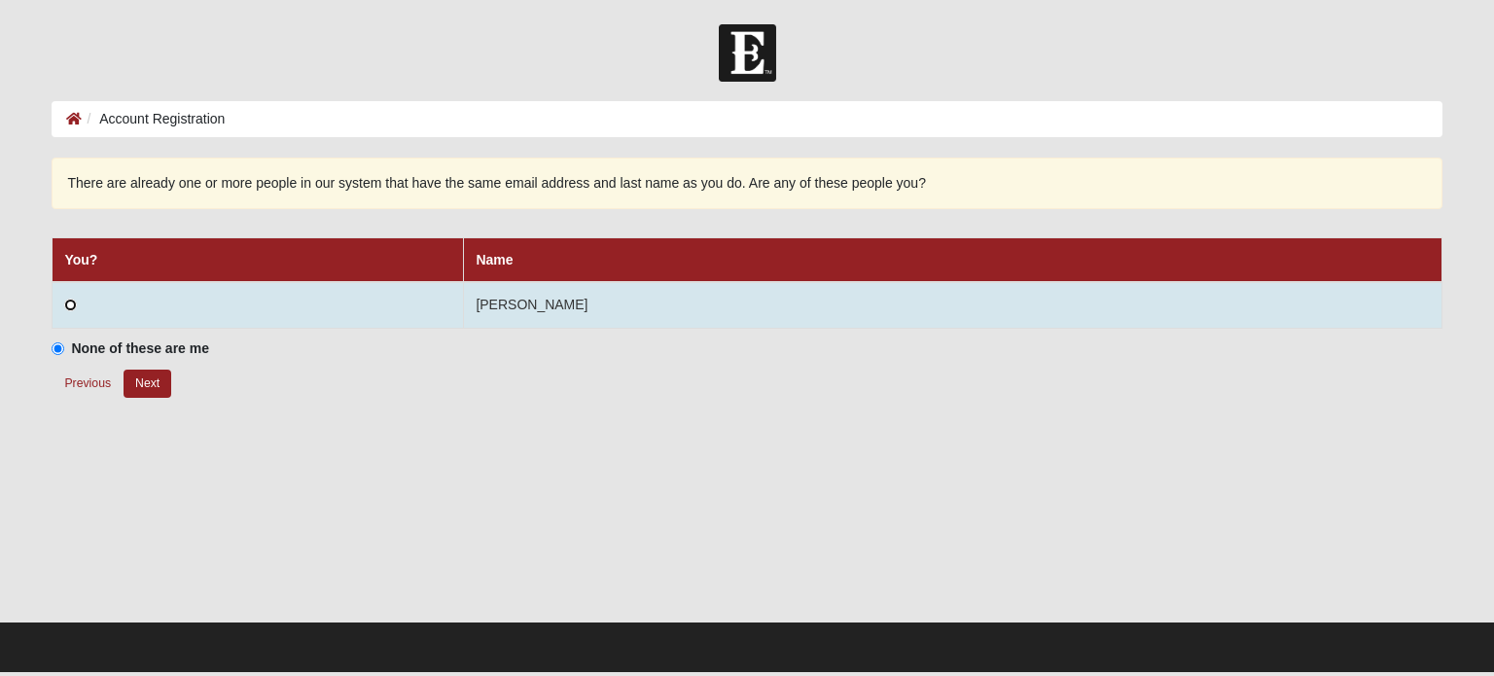
click at [70, 304] on input "radio" at bounding box center [70, 305] width 13 height 13
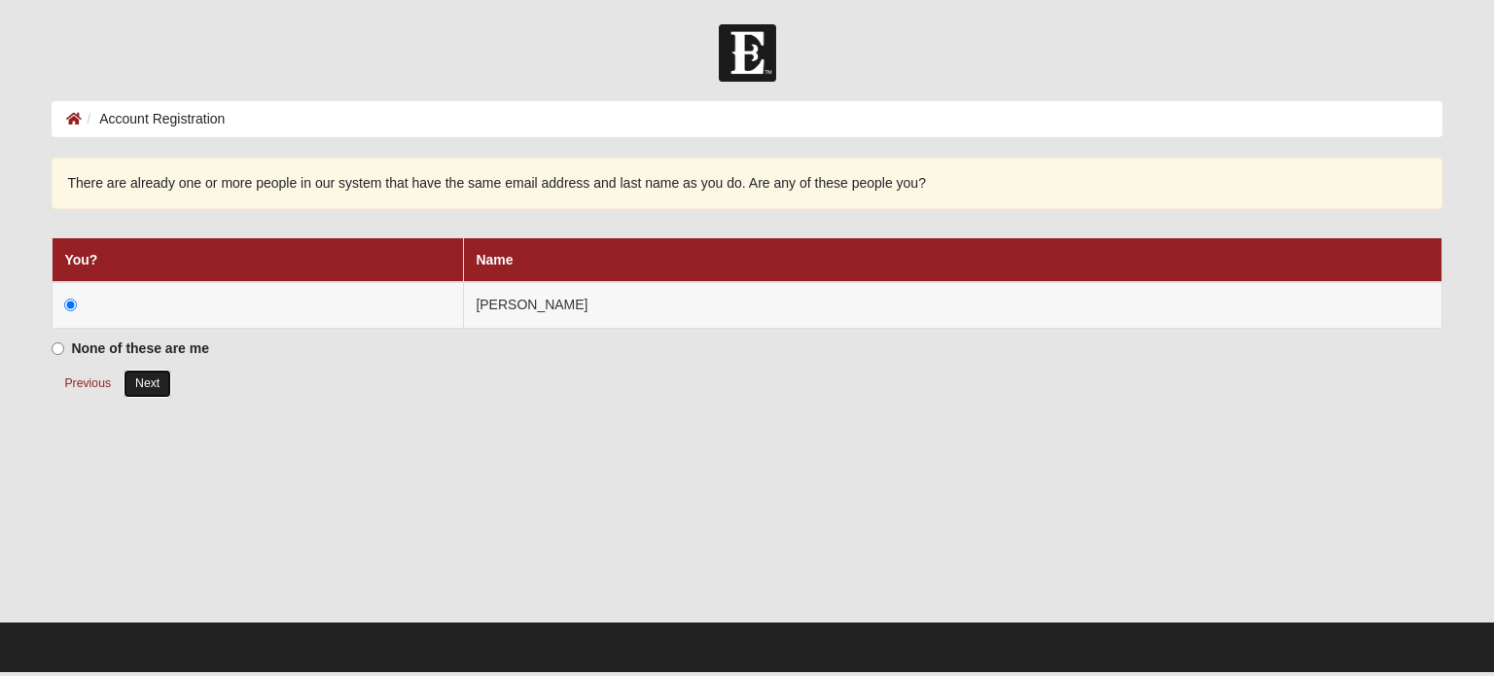
click at [148, 383] on button "Next" at bounding box center [148, 384] width 48 height 28
radio input "true"
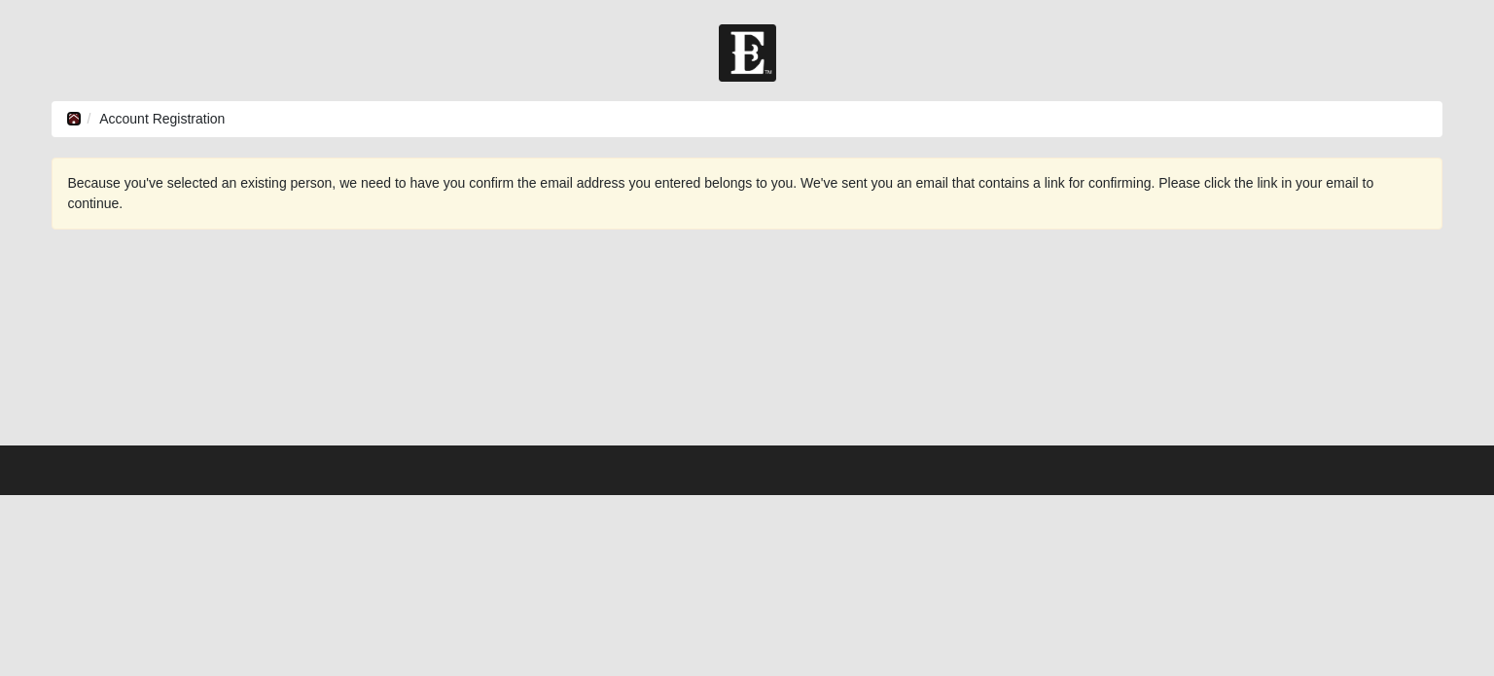
click at [78, 115] on icon at bounding box center [74, 119] width 16 height 14
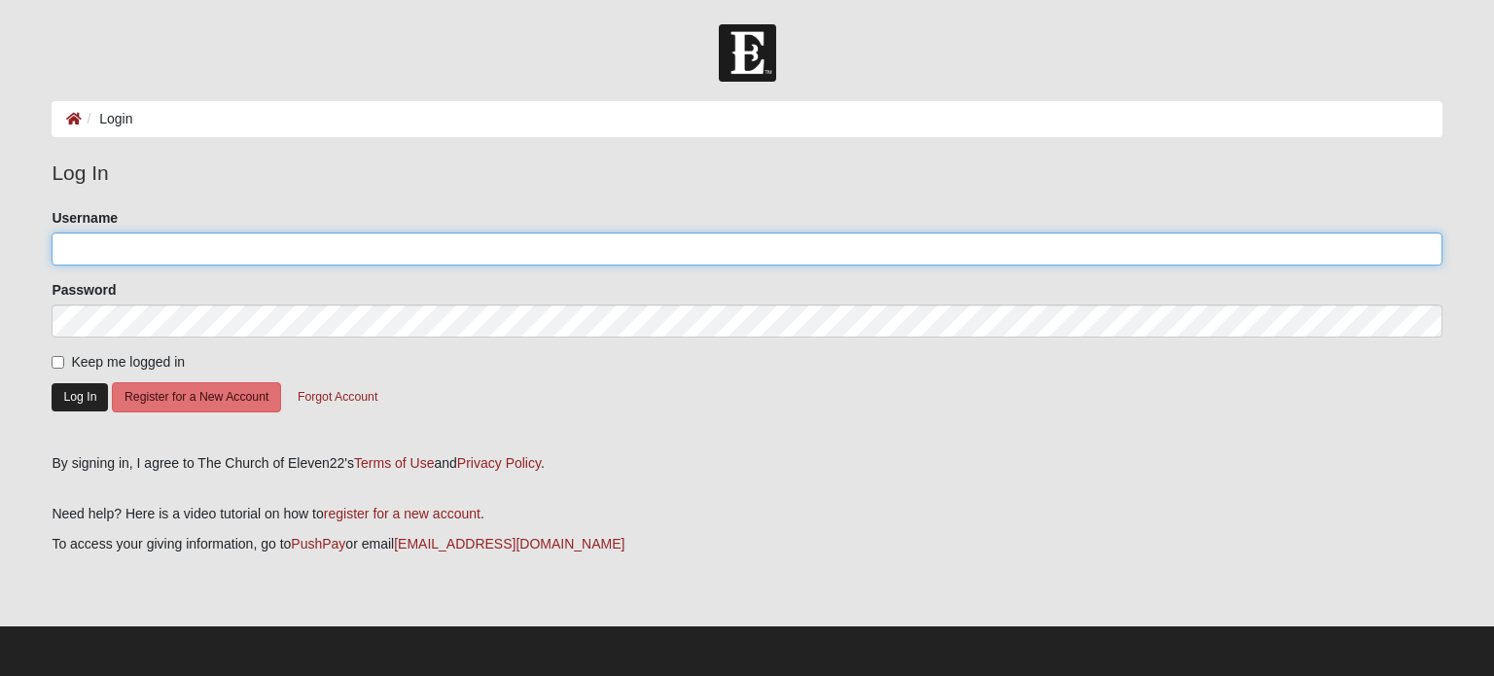
type input "[EMAIL_ADDRESS][DOMAIN_NAME]"
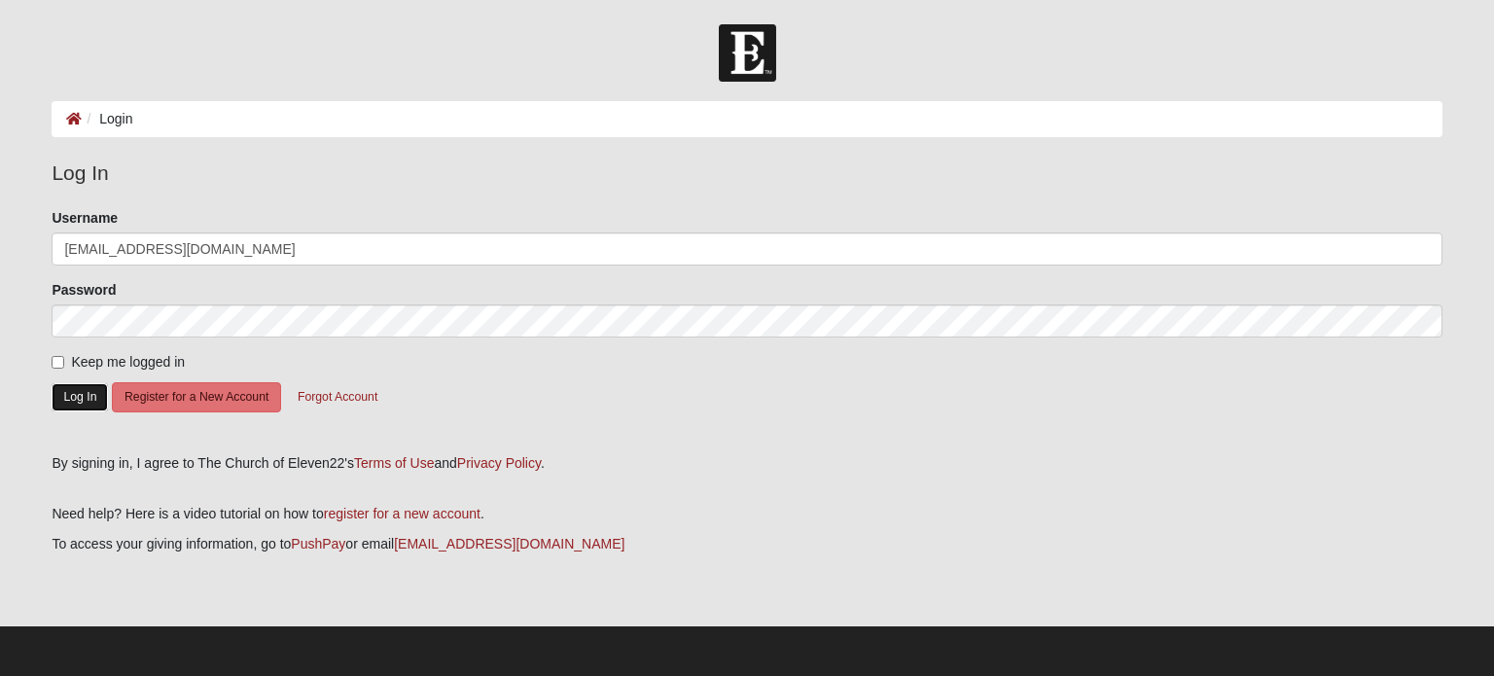
click at [84, 395] on button "Log In" at bounding box center [80, 397] width 56 height 28
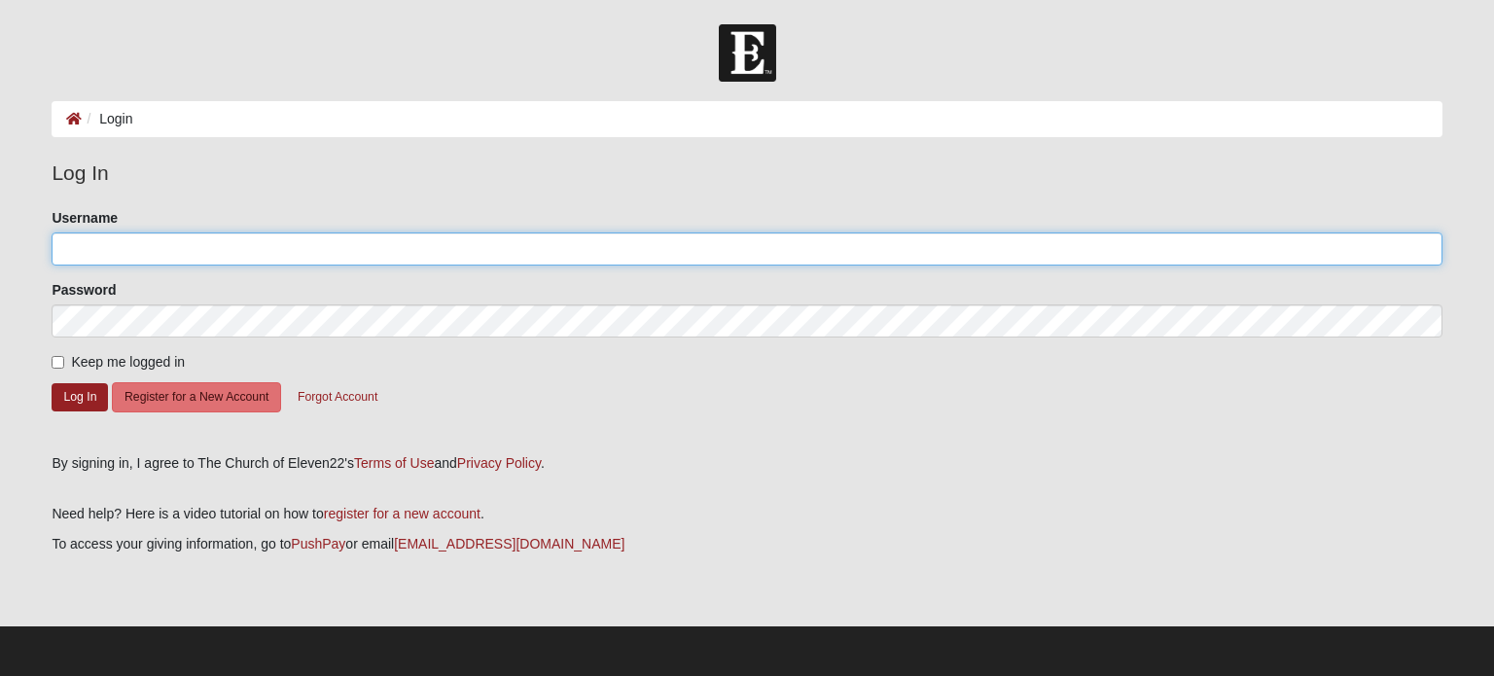
type input "[EMAIL_ADDRESS][DOMAIN_NAME]"
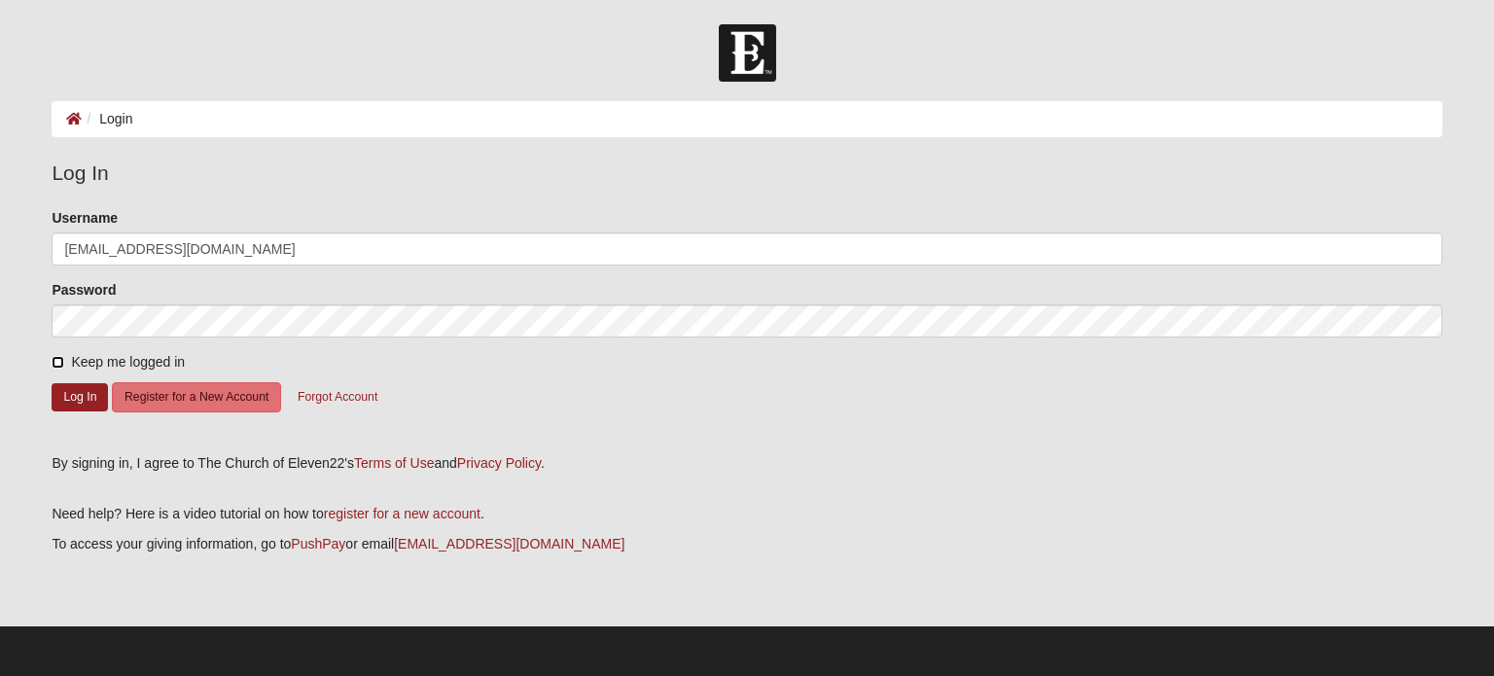
click at [61, 361] on input "Keep me logged in" at bounding box center [58, 362] width 13 height 13
checkbox input "true"
click at [307, 404] on button "Forgot Account" at bounding box center [337, 397] width 105 height 30
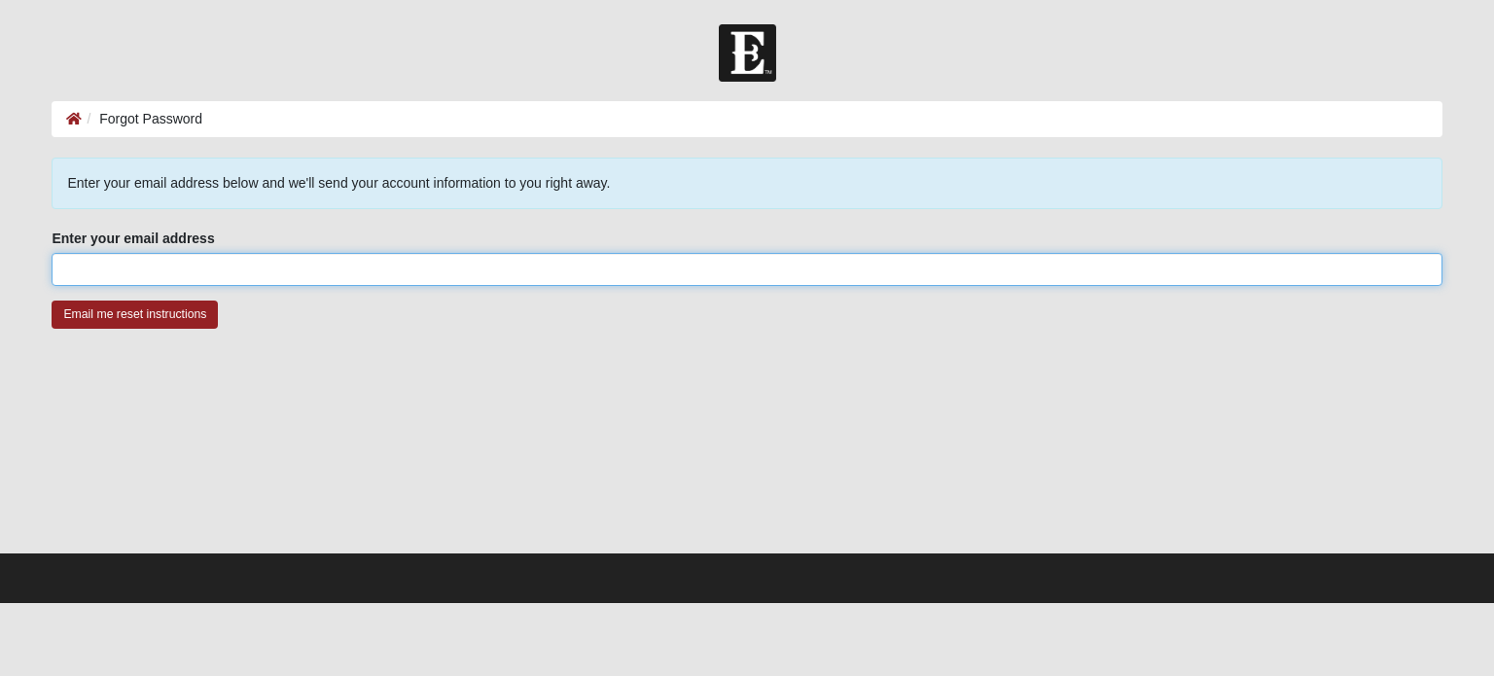
click at [176, 269] on input "Enter your email address" at bounding box center [747, 269] width 1390 height 33
type input "[EMAIL_ADDRESS][DOMAIN_NAME]"
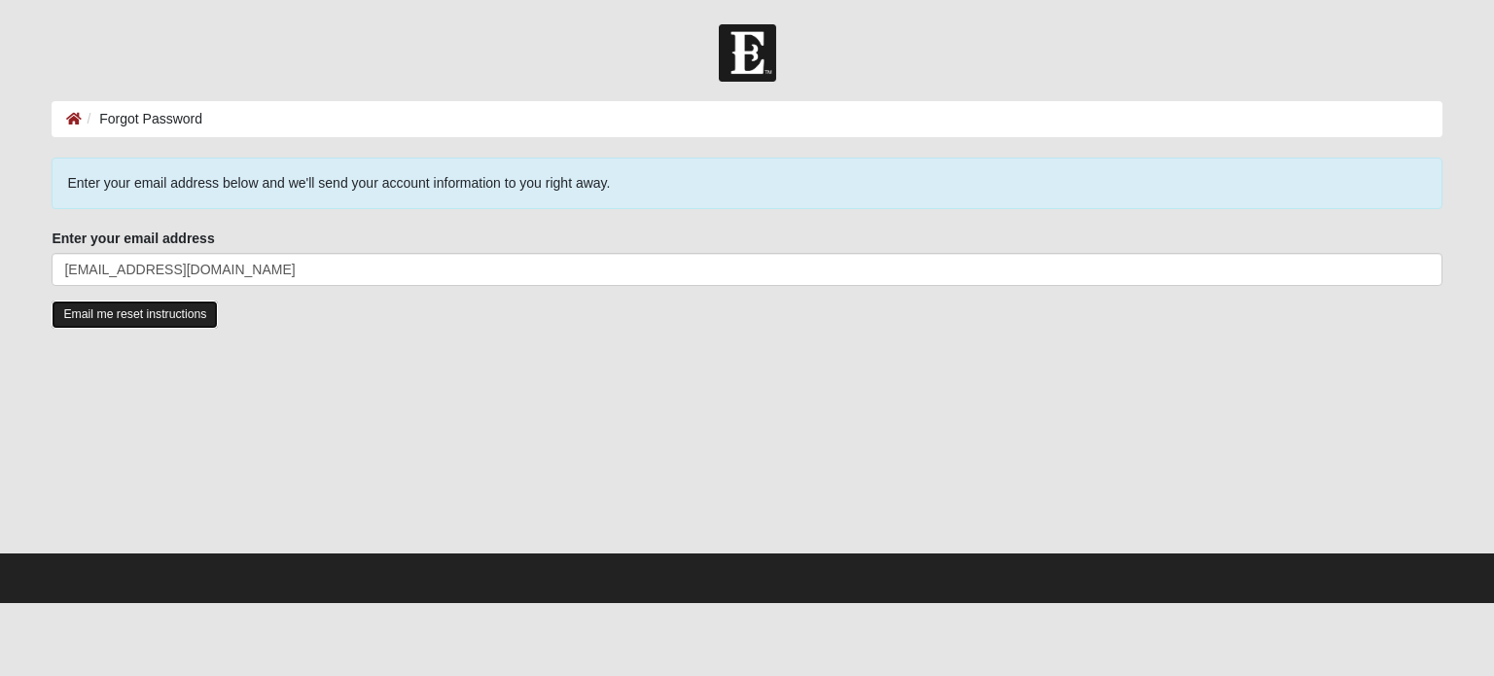
click at [118, 322] on input "Email me reset instructions" at bounding box center [135, 315] width 166 height 28
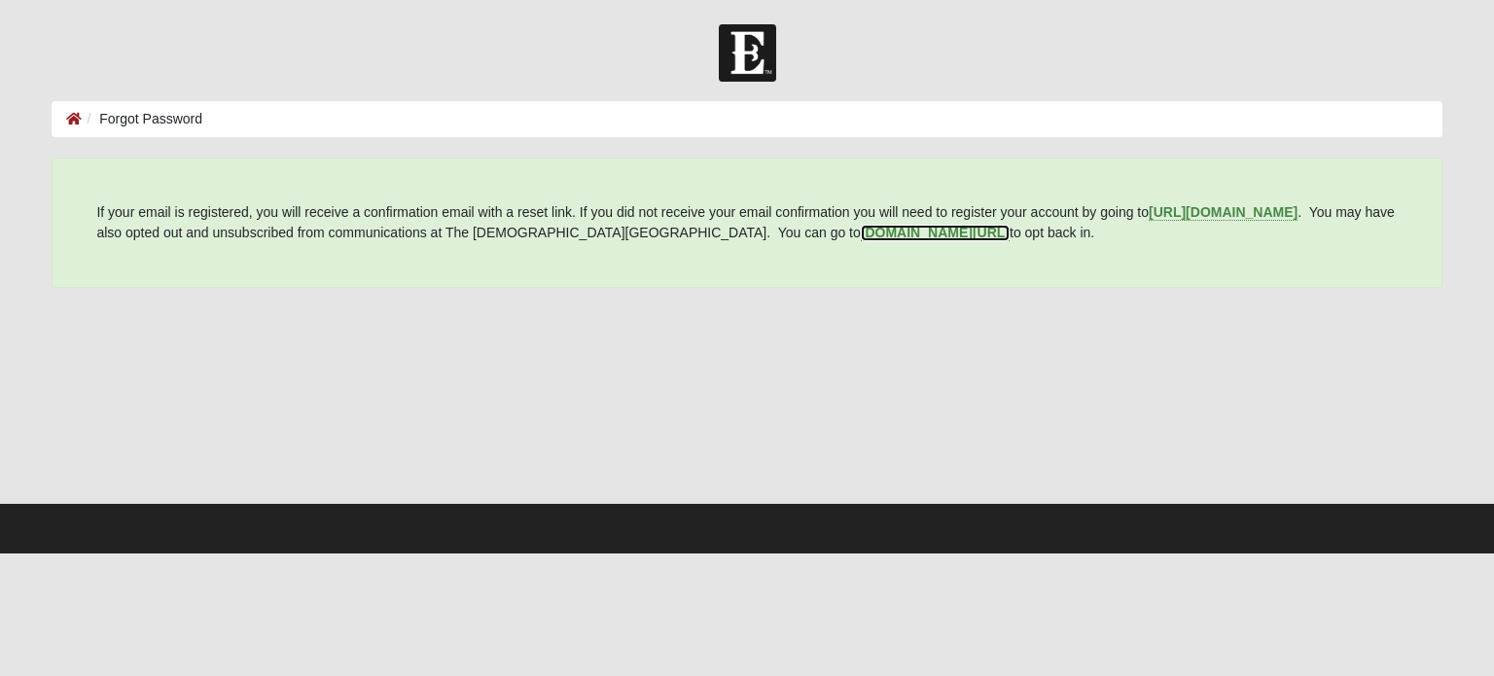
click at [871, 232] on b "[DOMAIN_NAME][URL]" at bounding box center [935, 233] width 149 height 16
click at [1261, 208] on b "[URL][DOMAIN_NAME]" at bounding box center [1223, 212] width 149 height 16
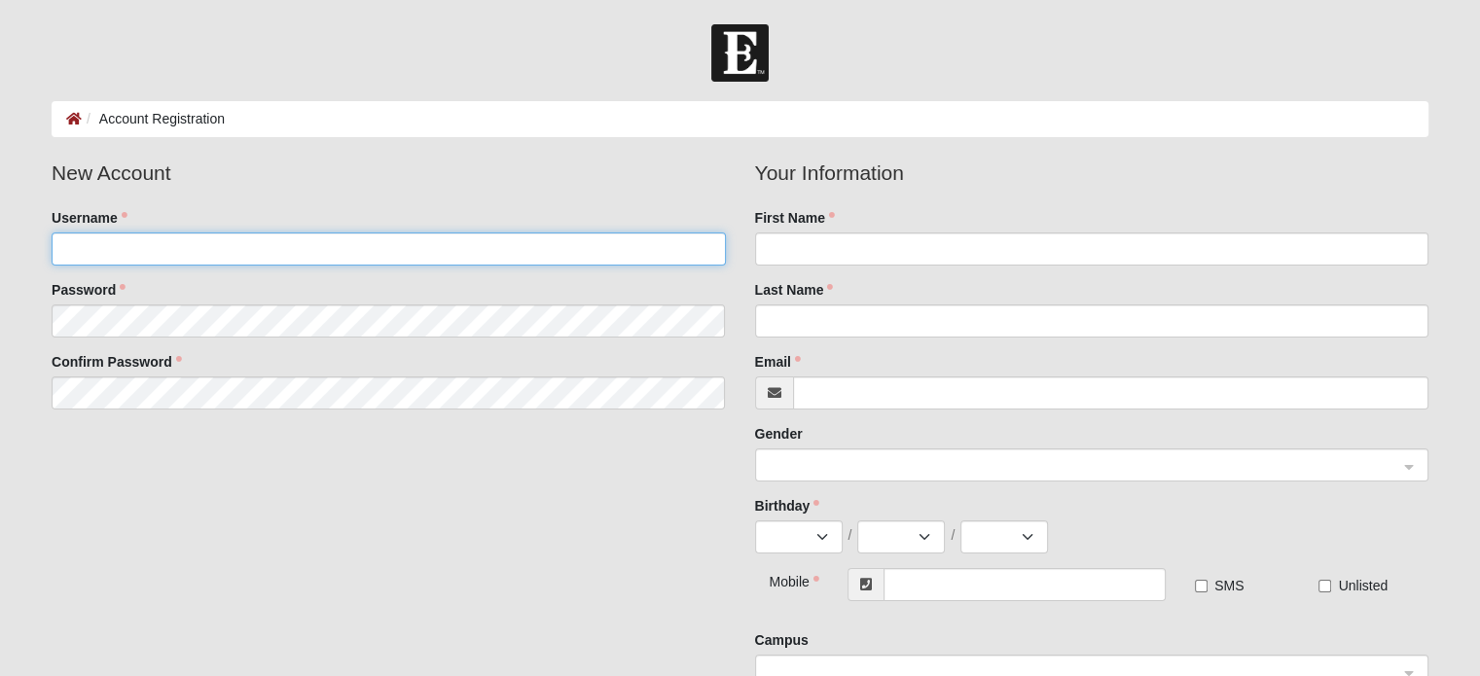
type input "[EMAIL_ADDRESS][DOMAIN_NAME]"
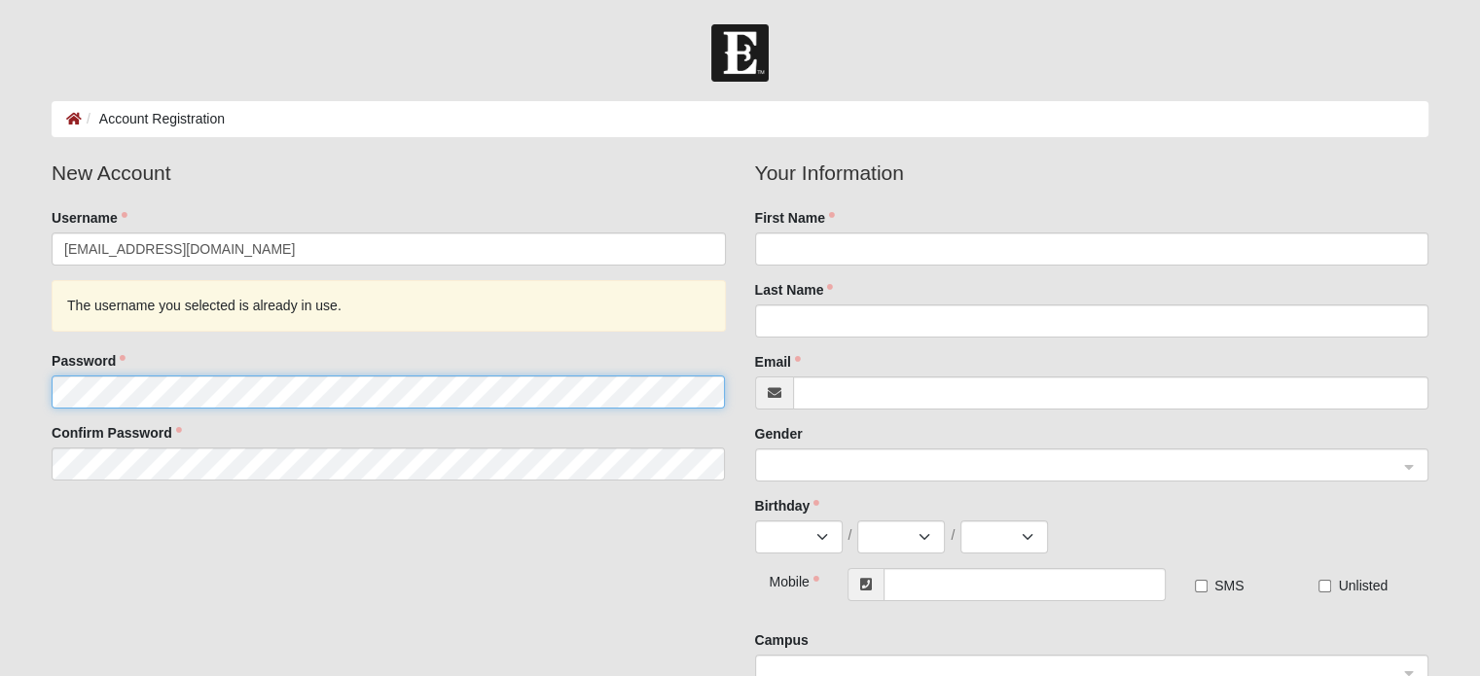
click at [274, 320] on fieldset "New Account Username Garethseago@gmail.com The username you selected is already…" at bounding box center [388, 327] width 702 height 338
